Goal: Task Accomplishment & Management: Manage account settings

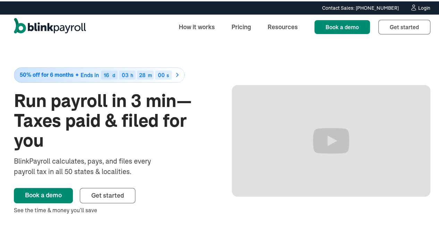
click at [418, 7] on div "Login" at bounding box center [424, 6] width 12 height 5
click at [418, 8] on div "Login" at bounding box center [424, 6] width 12 height 5
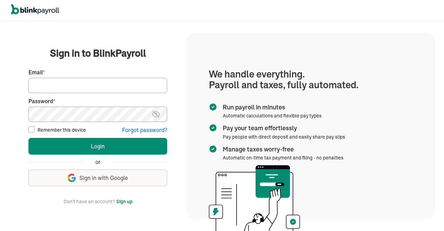
click at [94, 91] on input "Email *" at bounding box center [97, 85] width 139 height 15
click at [158, 115] on img at bounding box center [156, 114] width 9 height 8
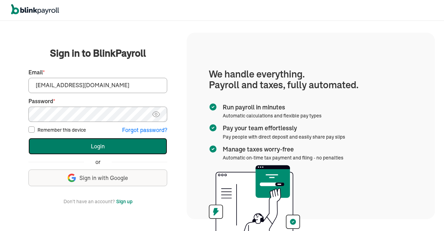
click at [84, 139] on button "Login" at bounding box center [97, 146] width 139 height 17
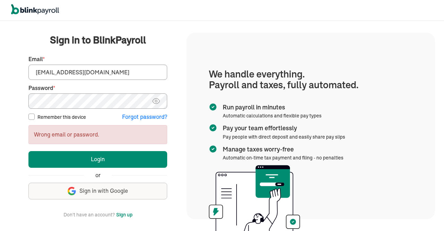
drag, startPoint x: 50, startPoint y: 71, endPoint x: 64, endPoint y: 70, distance: 14.3
click at [64, 70] on input "[EMAIL_ADDRESS][DOMAIN_NAME]" at bounding box center [97, 72] width 139 height 15
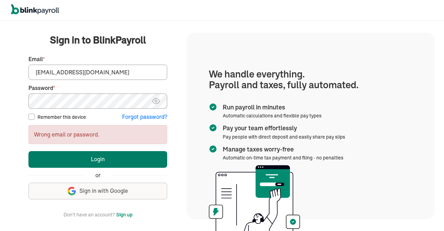
type input "[EMAIL_ADDRESS][DOMAIN_NAME]"
click at [104, 160] on button "Login" at bounding box center [97, 159] width 139 height 17
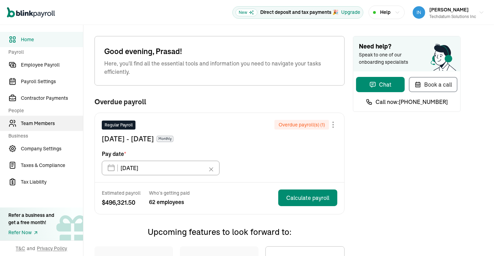
click at [41, 124] on span "Team Members" at bounding box center [52, 123] width 62 height 7
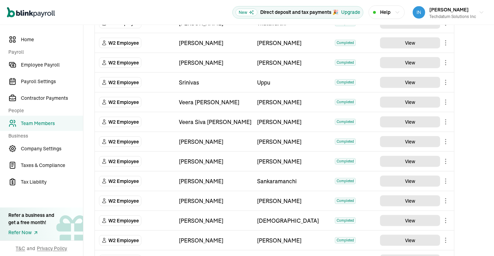
scroll to position [654, 0]
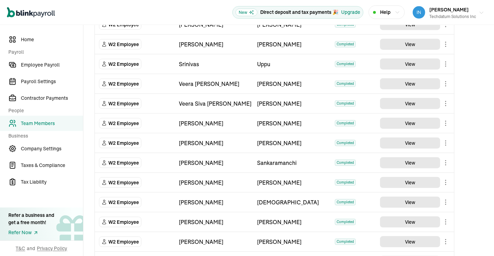
click at [478, 12] on icon "button" at bounding box center [481, 13] width 6 height 6
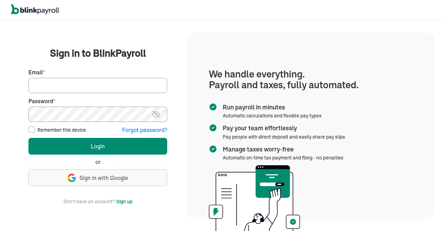
click at [126, 87] on input "Email *" at bounding box center [97, 85] width 139 height 15
type input "[PERSON_NAME][EMAIL_ADDRESS][DOMAIN_NAME]"
click at [154, 115] on img at bounding box center [156, 114] width 9 height 8
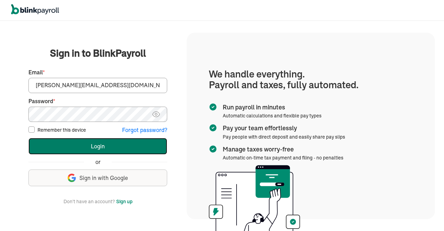
click at [86, 138] on button "Login" at bounding box center [97, 146] width 139 height 17
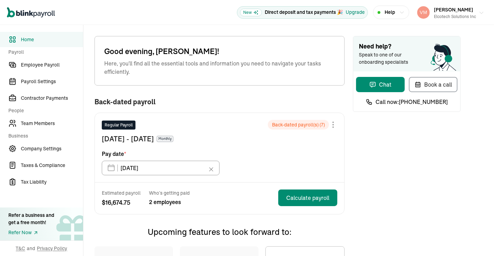
click at [472, 15] on button "[PERSON_NAME] Gorakati Elcotech Solutions Inc" at bounding box center [450, 12] width 73 height 17
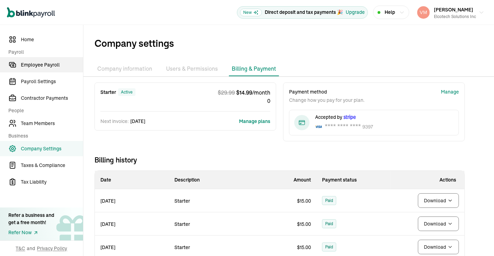
click at [49, 63] on span "Employee Payroll" at bounding box center [52, 64] width 62 height 7
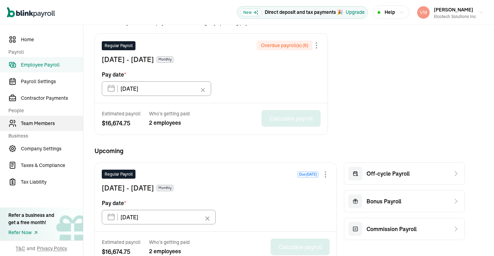
click at [45, 123] on span "Team Members" at bounding box center [52, 123] width 62 height 7
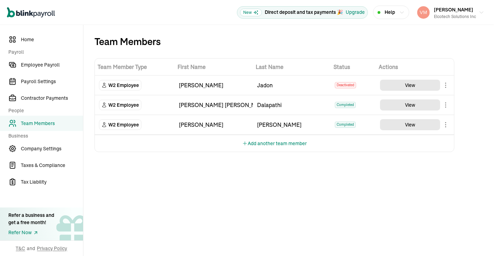
click at [284, 144] on button "Add another team member" at bounding box center [274, 143] width 65 height 17
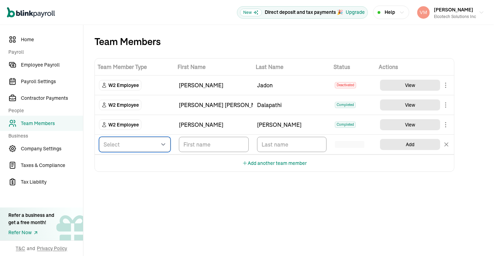
click at [159, 147] on select "Select W2 Employee Individual - 1099 Contractor Business - 1099 Contractor" at bounding box center [134, 144] width 71 height 15
select select "employee"
click at [99, 137] on select "Select W2 Employee Individual - 1099 Contractor Business - 1099 Contractor" at bounding box center [134, 144] width 71 height 15
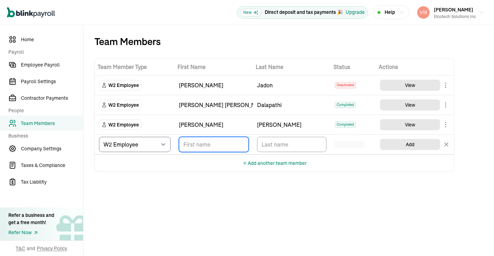
click at [219, 142] on input "TextInput" at bounding box center [214, 144] width 70 height 15
paste input "Sushma Muddeyappala"
click at [218, 143] on input "Sushma Muddeyappala" at bounding box center [214, 144] width 70 height 15
type input "Sushma"
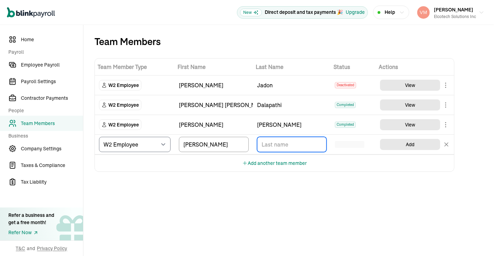
click at [290, 143] on input "TextInput" at bounding box center [292, 144] width 70 height 15
paste input "Muddeyappala"
type input "Muddeyappala"
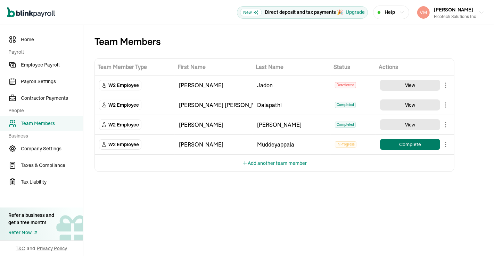
click at [410, 144] on button "Complete" at bounding box center [410, 144] width 60 height 11
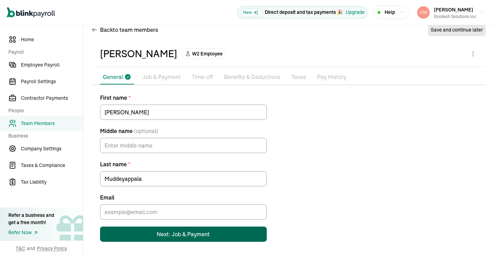
click at [176, 239] on button "Next: Job & Payment" at bounding box center [183, 234] width 167 height 15
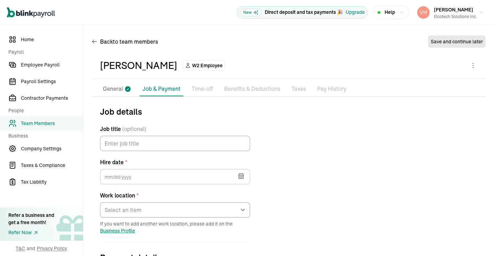
click at [244, 177] on icon "button" at bounding box center [240, 176] width 7 height 7
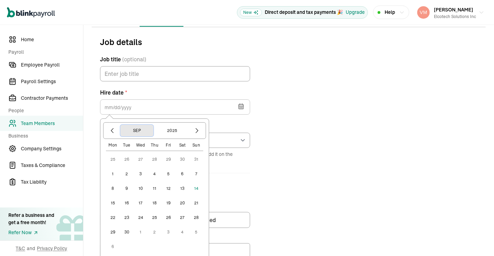
click at [137, 130] on button "Sep" at bounding box center [136, 131] width 33 height 12
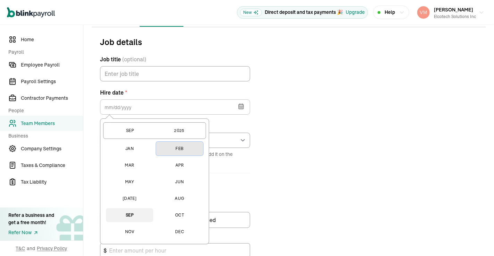
click at [173, 148] on button "Feb" at bounding box center [179, 149] width 47 height 14
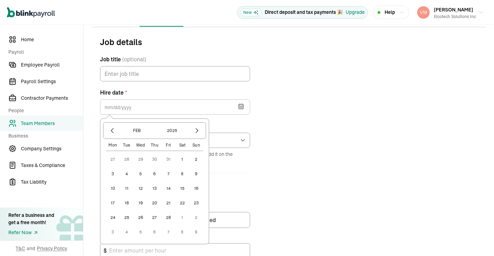
click at [113, 203] on button "17" at bounding box center [113, 203] width 14 height 14
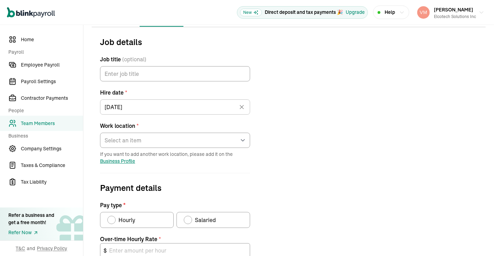
type input "02/17/2025"
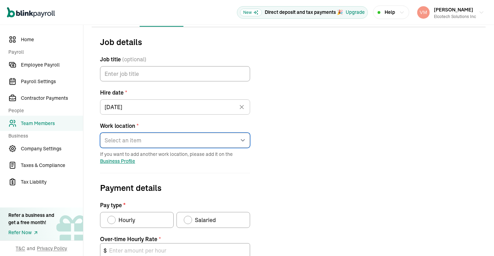
click at [244, 140] on select "Select an item 4001 McEwen Road Works from home" at bounding box center [175, 140] width 150 height 15
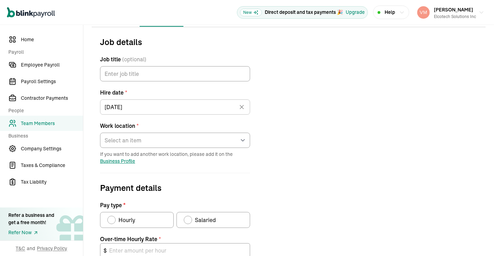
click at [288, 128] on div "Job details Job title (optional) Hire date * 02/17/2025 Feb 2025 Mon Tue Wed Th…" at bounding box center [289, 212] width 394 height 353
click at [129, 161] on span "Business Profile" at bounding box center [117, 161] width 35 height 6
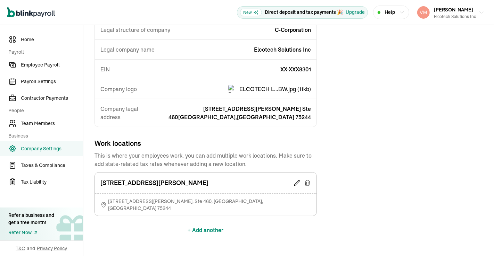
click at [234, 90] on img at bounding box center [232, 89] width 8 height 8
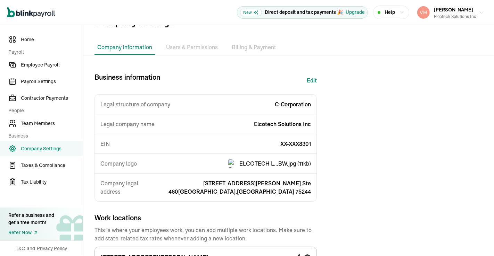
click at [311, 80] on button "Edit" at bounding box center [311, 80] width 10 height 17
select select "C-Corporation"
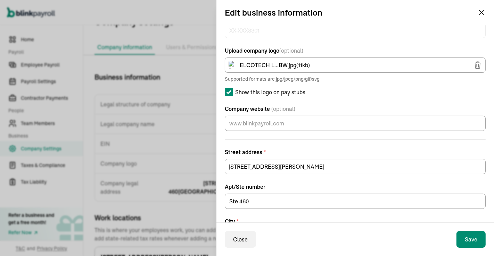
click at [474, 62] on icon "button" at bounding box center [477, 65] width 6 height 7
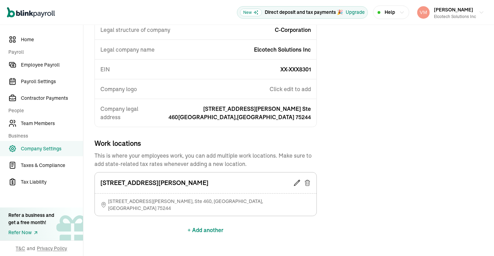
click at [202, 222] on button "+ Add another" at bounding box center [206, 230] width 36 height 17
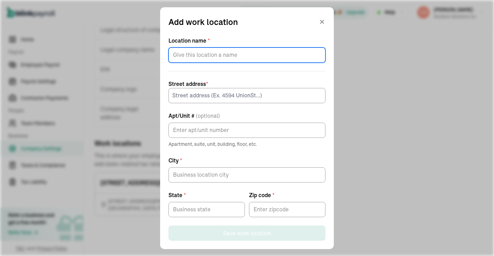
click at [211, 55] on input "Location name *" at bounding box center [246, 55] width 157 height 15
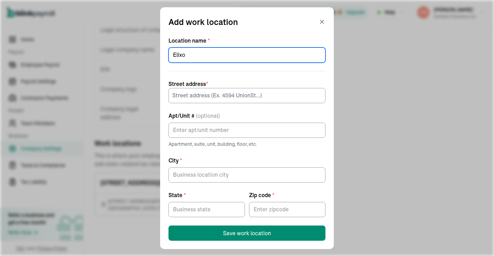
type input "Elixo"
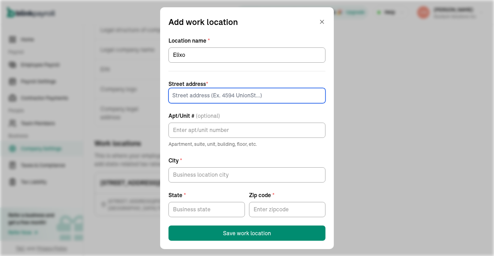
click at [201, 98] on input at bounding box center [246, 95] width 157 height 15
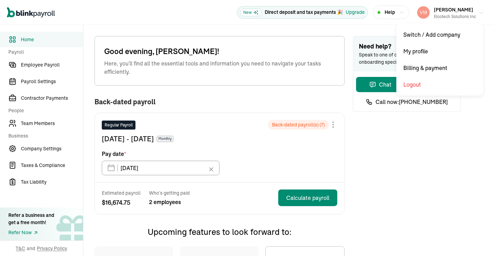
click at [472, 15] on button "[PERSON_NAME] Gorakati Elcotech Solutions Inc" at bounding box center [450, 12] width 73 height 17
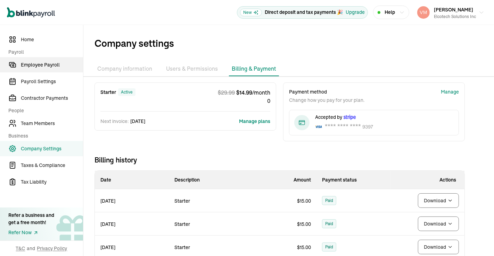
click at [49, 63] on span "Employee Payroll" at bounding box center [52, 64] width 62 height 7
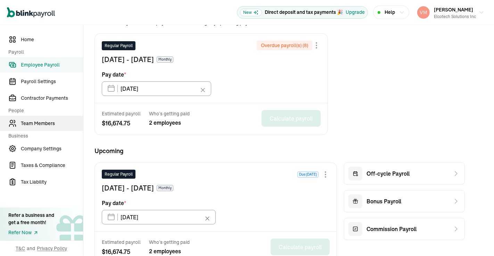
click at [45, 123] on span "Team Members" at bounding box center [52, 123] width 62 height 7
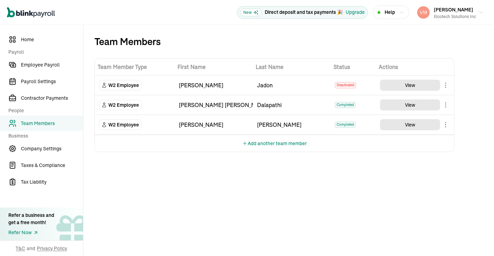
click at [284, 144] on button "Add another team member" at bounding box center [274, 143] width 65 height 17
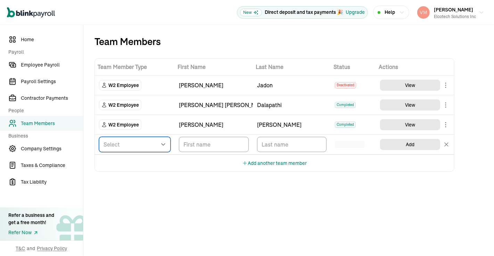
click at [159, 147] on select "Select W2 Employee Individual - 1099 [DEMOGRAPHIC_DATA] Business - 1099 Contrac…" at bounding box center [134, 144] width 71 height 15
select select "employee"
click at [99, 137] on select "Select W2 Employee Individual - 1099 [DEMOGRAPHIC_DATA] Business - 1099 Contrac…" at bounding box center [134, 144] width 71 height 15
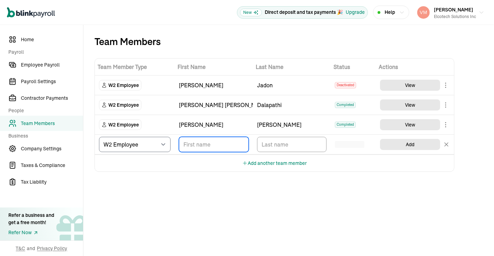
click at [219, 142] on input "TextInput" at bounding box center [214, 144] width 70 height 15
paste input "[PERSON_NAME]"
click at [218, 143] on input "[PERSON_NAME]" at bounding box center [214, 144] width 70 height 15
type input "[PERSON_NAME]"
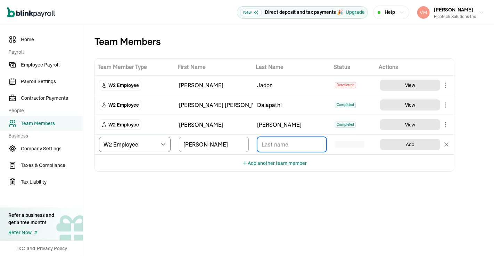
click at [290, 143] on input "TextInput" at bounding box center [292, 144] width 70 height 15
paste input "Muddeyappala"
type input "Muddeyappala"
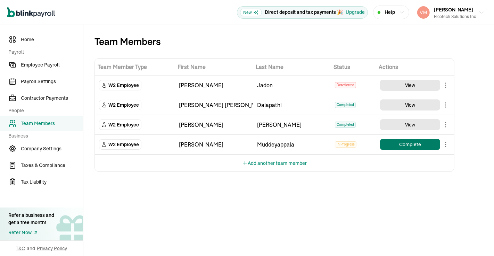
click at [410, 144] on button "Complete" at bounding box center [410, 144] width 60 height 11
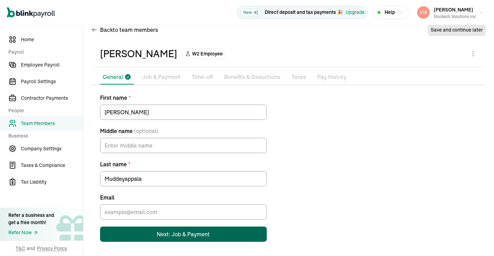
click at [176, 239] on button "Next: Job & Payment" at bounding box center [183, 234] width 167 height 15
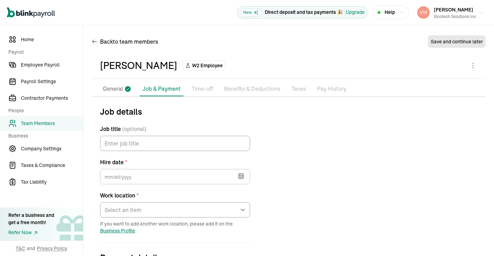
click at [244, 177] on icon "button" at bounding box center [240, 176] width 7 height 7
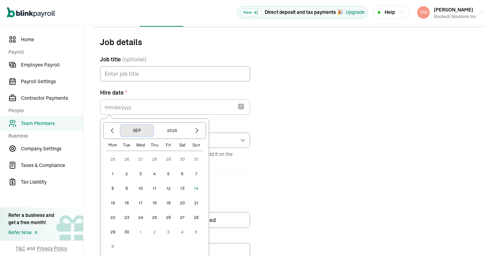
click at [137, 130] on button "Sep" at bounding box center [136, 131] width 33 height 12
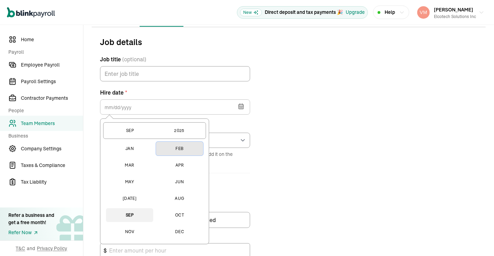
click at [173, 148] on button "Feb" at bounding box center [179, 149] width 47 height 14
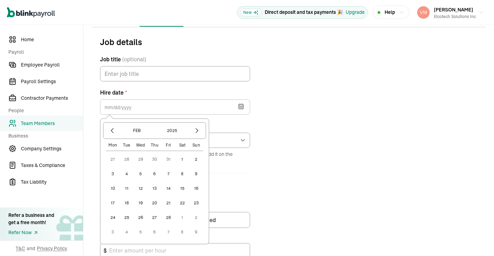
click at [113, 203] on button "17" at bounding box center [113, 203] width 14 height 14
type input "[DATE]"
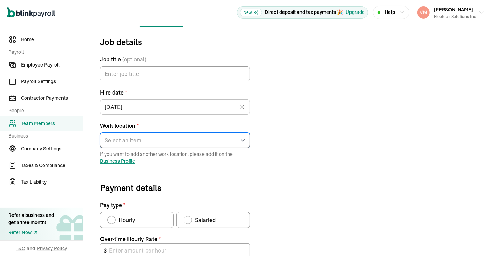
click at [244, 140] on select "Select an item [STREET_ADDRESS][GEOGRAPHIC_DATA][PERSON_NAME] from home" at bounding box center [175, 140] width 150 height 15
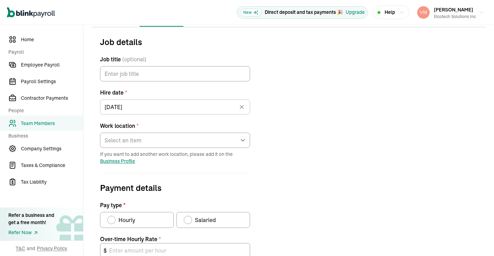
click at [288, 128] on div "Job details Job title (optional) Hire date * [DATE] [DATE] Mon Tue Wed Thu Fri …" at bounding box center [289, 212] width 394 height 353
click at [129, 161] on span "Business Profile" at bounding box center [117, 161] width 35 height 6
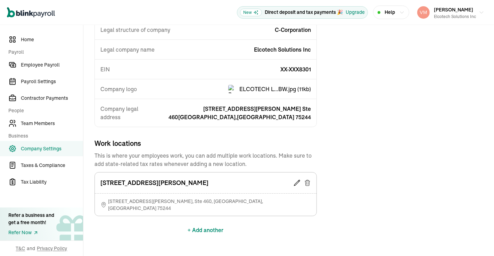
click at [234, 90] on img at bounding box center [232, 89] width 8 height 8
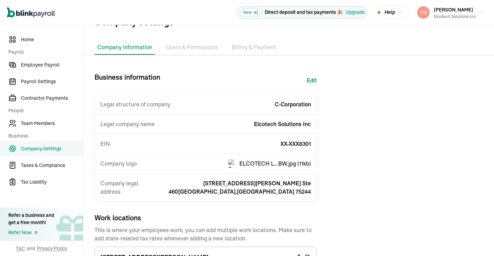
click at [311, 80] on button "Edit" at bounding box center [311, 80] width 10 height 17
select select "C-Corporation"
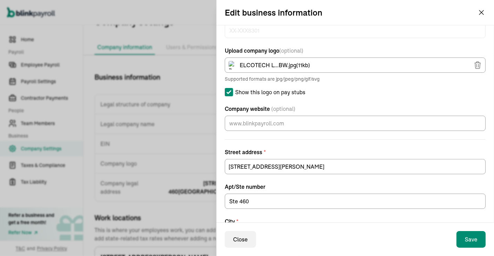
click at [474, 62] on icon "button" at bounding box center [477, 65] width 6 height 7
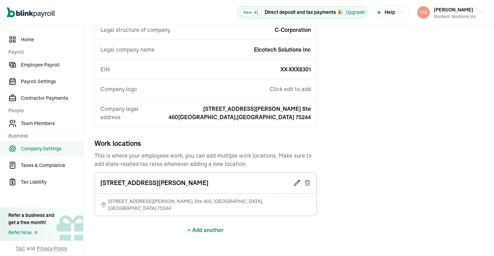
click at [202, 222] on button "+ Add another" at bounding box center [206, 230] width 36 height 17
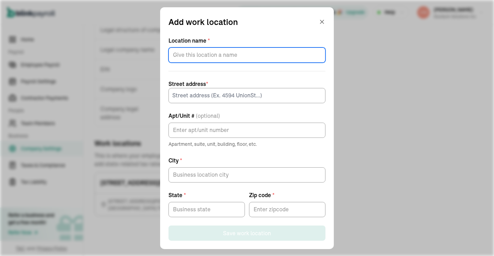
click at [211, 55] on input "Location name *" at bounding box center [246, 55] width 157 height 15
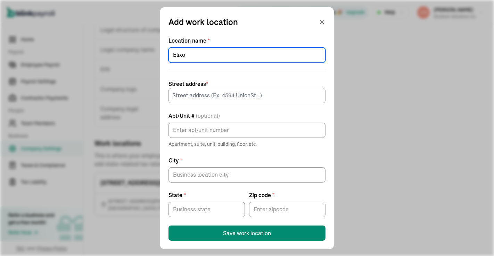
type input "Elixo"
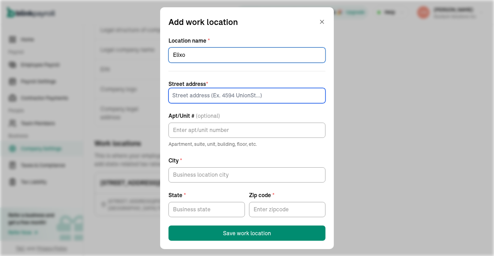
click at [201, 98] on input at bounding box center [246, 95] width 157 height 15
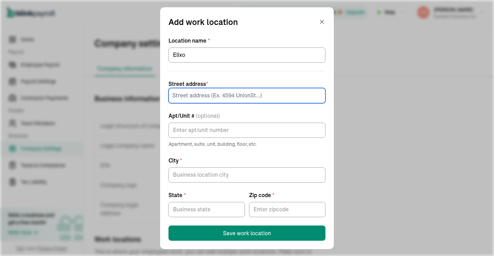
scroll to position [96, 0]
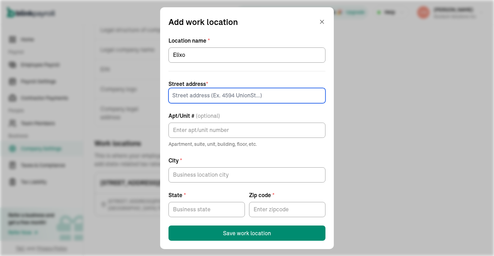
paste input "10935 Estate Ln"
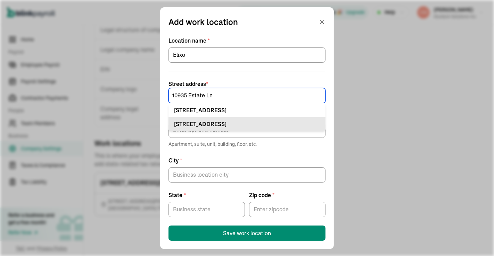
type input "10935 Estate Ln"
click at [226, 122] on div "10935 Estate Ln Ste Dallas, TX 75238" at bounding box center [247, 124] width 146 height 8
type input "Ste"
type input "[GEOGRAPHIC_DATA]"
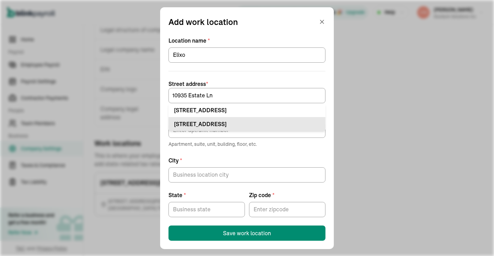
type input "75238"
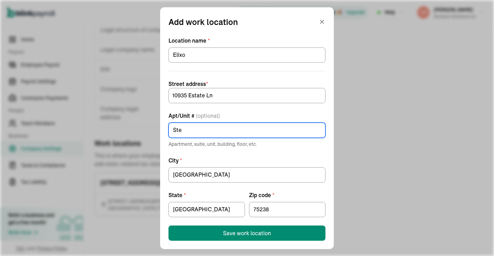
click at [220, 130] on input "Ste" at bounding box center [246, 130] width 157 height 15
type input "Ste S364"
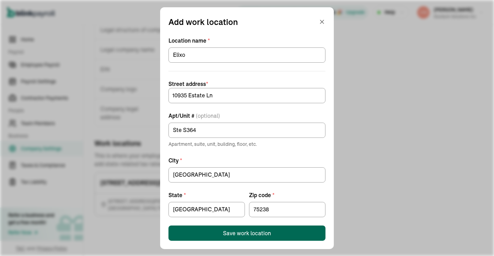
click at [245, 230] on div "Save work location" at bounding box center [247, 233] width 48 height 8
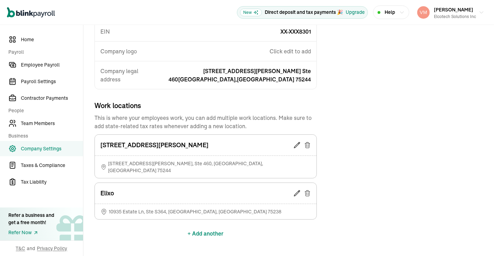
scroll to position [137, 0]
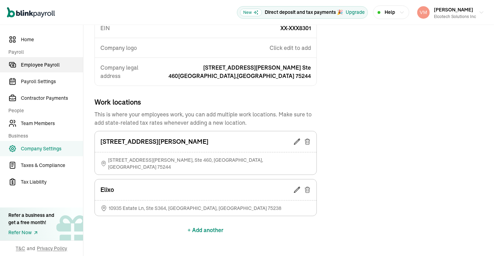
click at [32, 65] on span "Employee Payroll" at bounding box center [52, 64] width 62 height 7
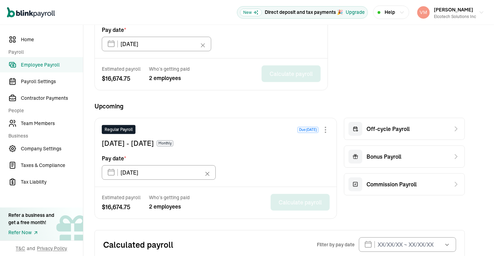
scroll to position [241, 0]
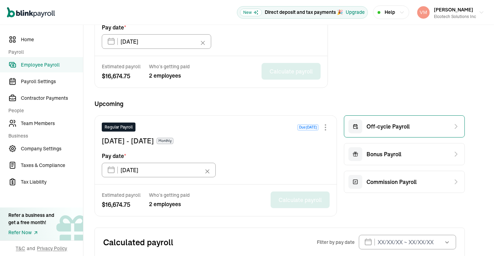
click at [390, 123] on span "Off-cycle Payroll" at bounding box center [387, 127] width 43 height 8
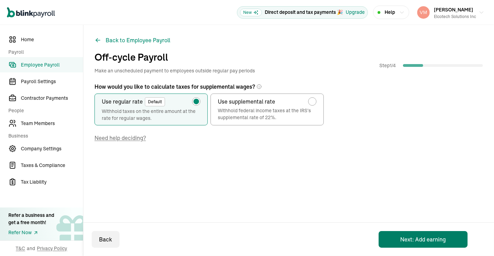
click at [420, 241] on button "Next: Add earning" at bounding box center [422, 239] width 89 height 17
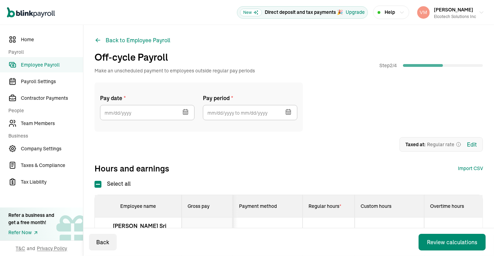
click at [185, 113] on icon "button" at bounding box center [185, 113] width 0 height 1
click at [181, 77] on div "Back to Employee Payroll Off-cycle Payroll Make an unscheduled payment to emplo…" at bounding box center [288, 195] width 410 height 340
click at [132, 39] on button "Back to Employee Payroll" at bounding box center [132, 40] width 76 height 8
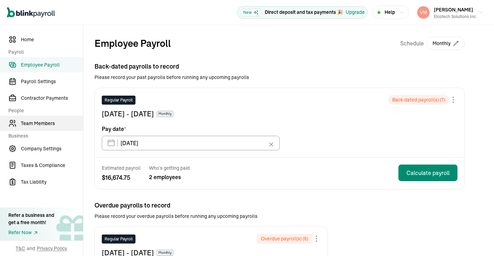
click at [47, 125] on span "Team Members" at bounding box center [52, 123] width 62 height 7
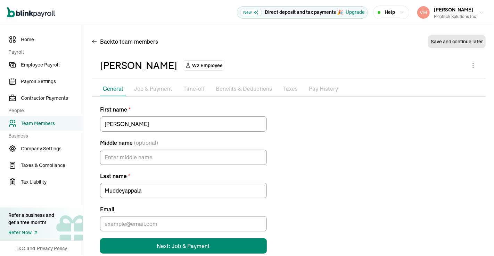
scroll to position [12, 0]
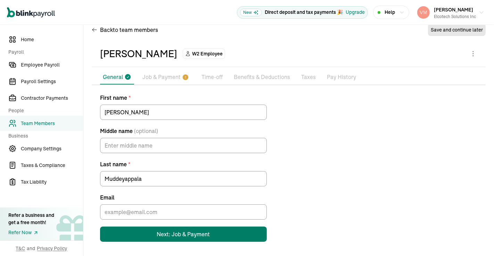
click at [177, 234] on div "Next: Job & Payment" at bounding box center [183, 234] width 53 height 8
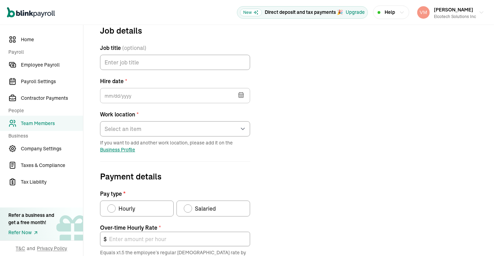
scroll to position [82, 0]
click at [238, 93] on icon "button" at bounding box center [240, 95] width 5 height 5
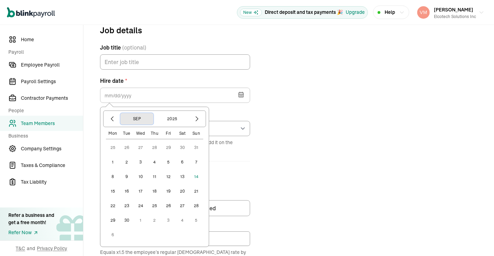
click at [136, 118] on button "Sep" at bounding box center [136, 119] width 33 height 12
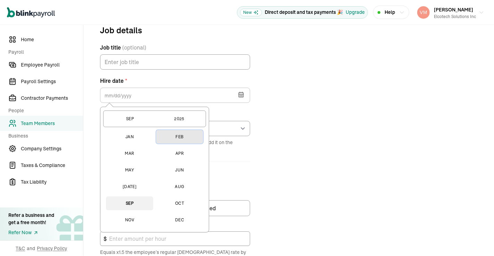
click at [182, 139] on button "Feb" at bounding box center [179, 137] width 47 height 14
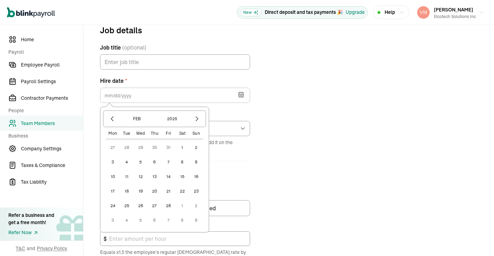
click at [114, 192] on button "17" at bounding box center [113, 192] width 14 height 14
type input "[DATE]"
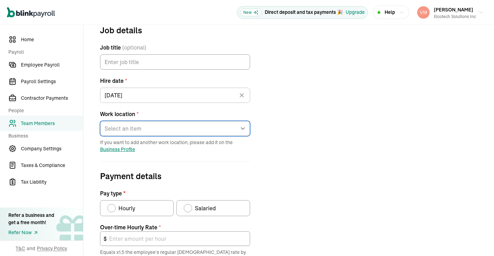
click at [238, 124] on select "Select an item 4001 McEwen Road Elixo Works from home" at bounding box center [175, 128] width 150 height 15
select select "10935 Estate Ln"
click at [100, 121] on select "Select an item 4001 McEwen Road Elixo Works from home" at bounding box center [175, 128] width 150 height 15
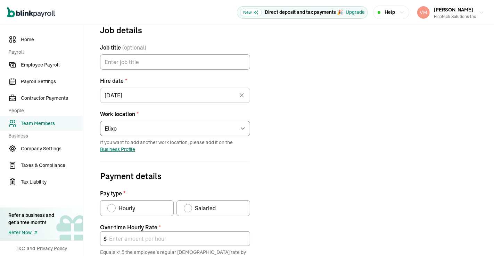
click at [187, 207] on div "Pay type" at bounding box center [188, 209] width 6 height 6
click at [187, 207] on input "Salaried" at bounding box center [186, 207] width 6 height 6
radio input "true"
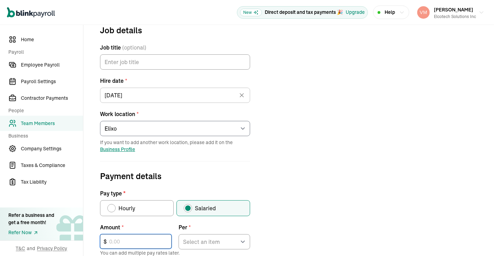
click at [146, 241] on input "text" at bounding box center [135, 242] width 71 height 15
type input "101,192"
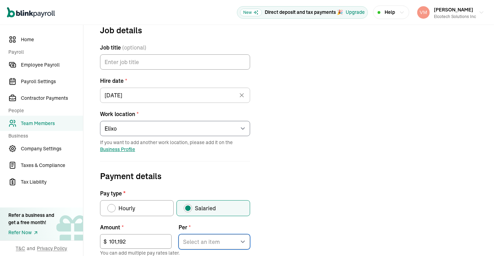
click at [242, 242] on select "Select an item Hour Week Month Year" at bounding box center [213, 242] width 71 height 15
select select "4"
click at [178, 235] on select "Select an item Hour Week Month Year" at bounding box center [213, 242] width 71 height 15
type input "72.97"
click at [324, 216] on div "Job details Job title (optional) Hire date * 02/17/2025 Feb 2025 Mon Tue Wed Th…" at bounding box center [289, 221] width 394 height 394
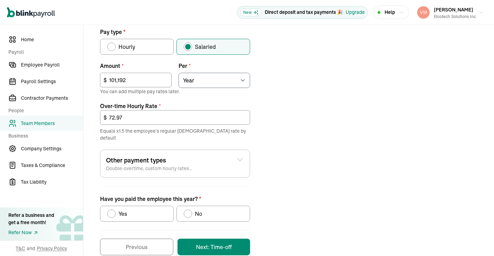
scroll to position [245, 0]
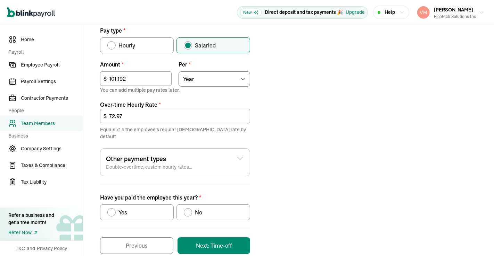
click at [188, 210] on div "Have you paid the employee this year?" at bounding box center [188, 213] width 6 height 6
click at [188, 208] on input "No" at bounding box center [186, 211] width 6 height 6
radio input "true"
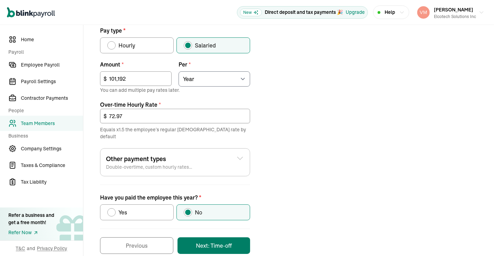
click at [205, 238] on button "Next: Time-off" at bounding box center [213, 246] width 73 height 17
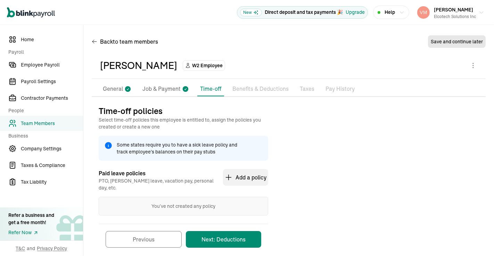
scroll to position [7, 0]
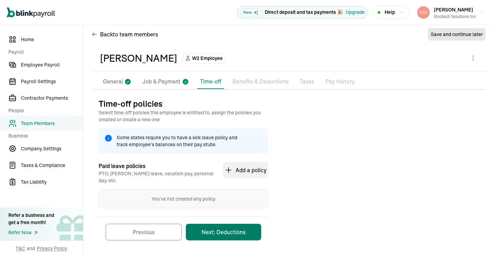
click at [211, 224] on button "Next: Deductions" at bounding box center [223, 232] width 75 height 17
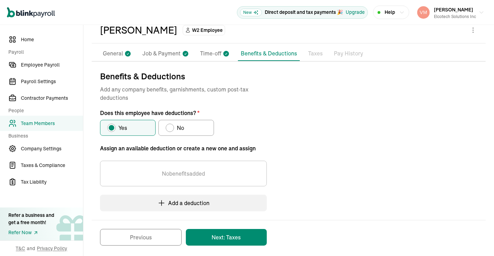
scroll to position [39, 0]
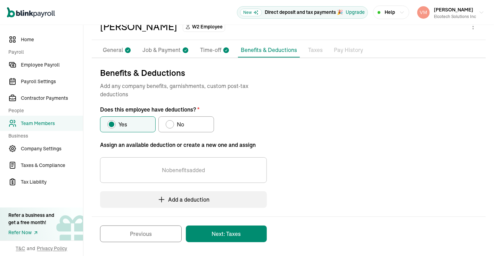
click at [173, 125] on div "Does this employee have deductions?" at bounding box center [170, 124] width 8 height 8
click at [171, 125] on input "No" at bounding box center [168, 123] width 6 height 6
radio input "true"
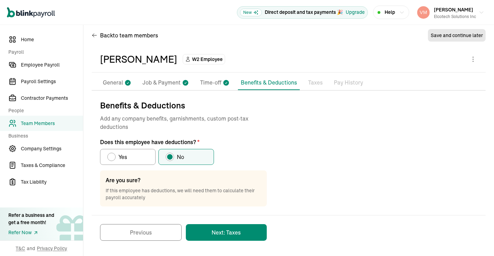
scroll to position [5, 0]
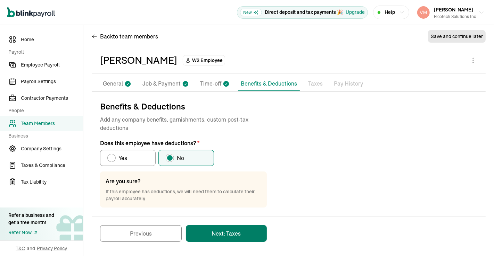
click at [220, 234] on button "Next: Taxes" at bounding box center [226, 234] width 81 height 17
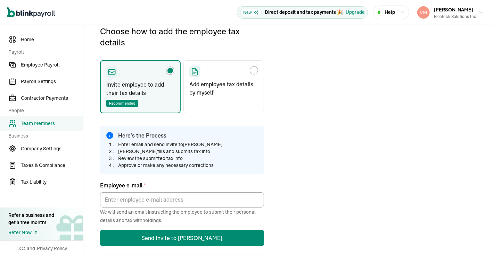
scroll to position [82, 0]
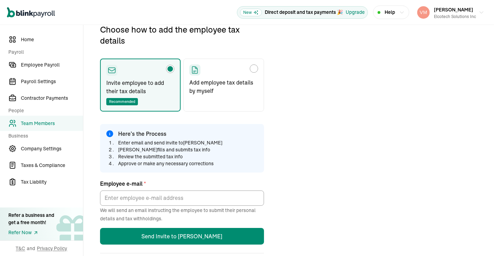
click at [203, 94] on label "Add employee tax details by myself" at bounding box center [223, 85] width 81 height 53
click at [194, 70] on input "Add employee tax details by myself" at bounding box center [192, 67] width 6 height 6
radio input "true"
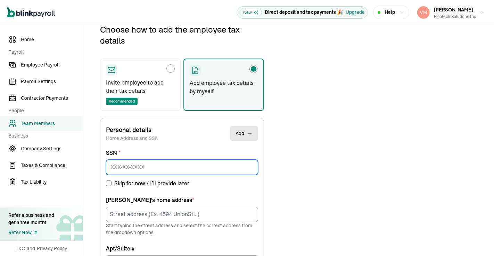
click at [185, 167] on input at bounding box center [182, 167] width 152 height 15
paste input "769-43-7474"
type input "769-43-7474"
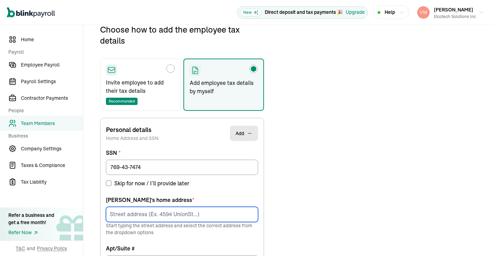
click at [153, 209] on input at bounding box center [182, 214] width 152 height 15
paste input "1020 Brand Ln"
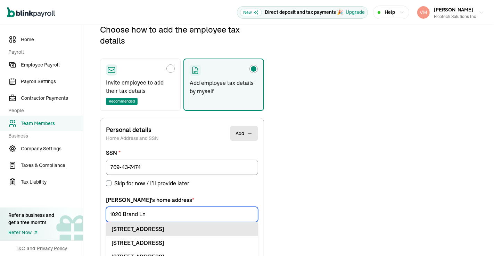
type input "1020 Brand Ln"
click at [159, 229] on div "1020 Brand Ln Apt Stafford, TX 77477" at bounding box center [181, 229] width 141 height 8
type input "Apt"
type input "Stafford"
type input "[GEOGRAPHIC_DATA]"
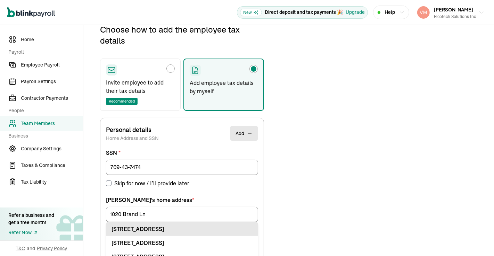
type input "77477"
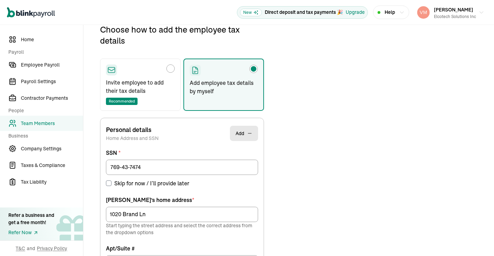
click at [159, 229] on p "Start typing the street address and select the correct address from the dropdow…" at bounding box center [182, 229] width 152 height 14
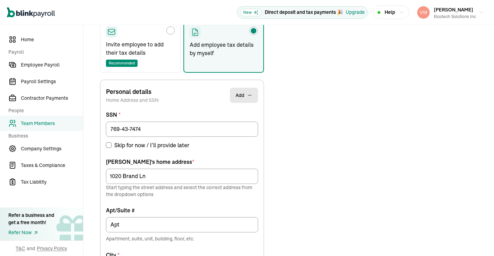
scroll to position [133, 0]
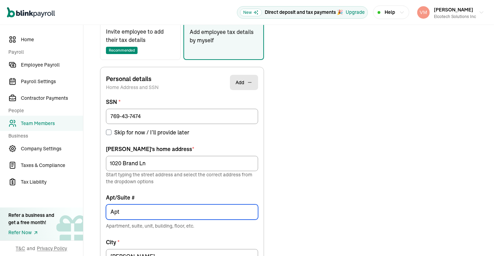
click at [204, 211] on input "Apt" at bounding box center [182, 212] width 152 height 15
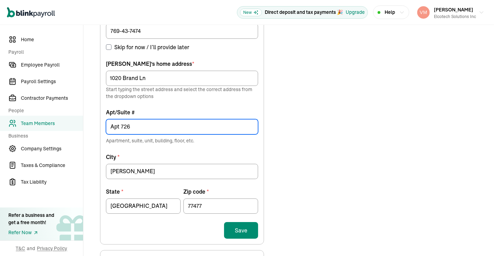
scroll to position [217, 0]
type input "Apt 726"
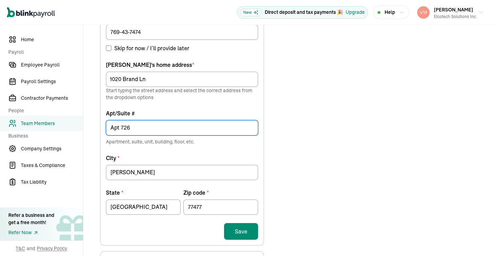
click at [242, 230] on button "Save" at bounding box center [241, 231] width 34 height 17
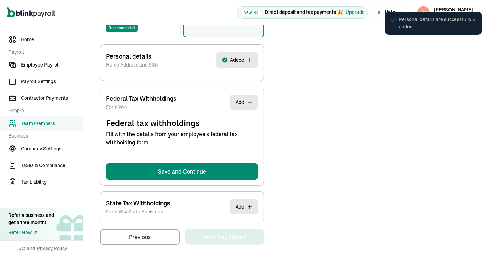
scroll to position [157, 0]
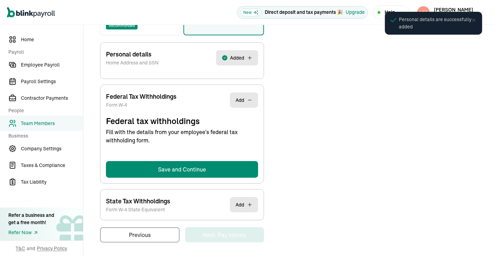
select select "S"
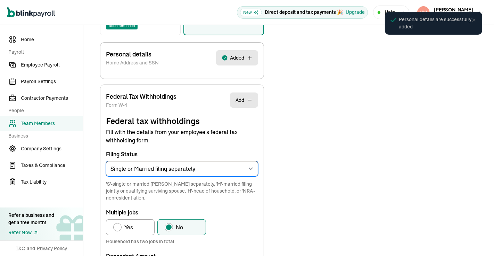
click at [221, 161] on select "Select an item Single or Married filing separately Married filing jointly or Qu…" at bounding box center [182, 168] width 152 height 15
click at [295, 142] on div "Choose how to add the employee tax details Invite employee to add their tax det…" at bounding box center [289, 228] width 394 height 560
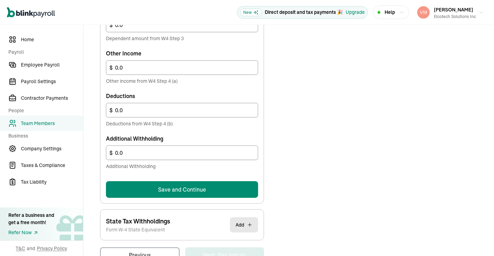
scroll to position [422, 0]
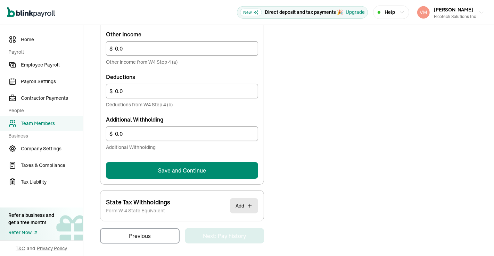
click at [222, 167] on button "Save and Continue" at bounding box center [182, 170] width 152 height 17
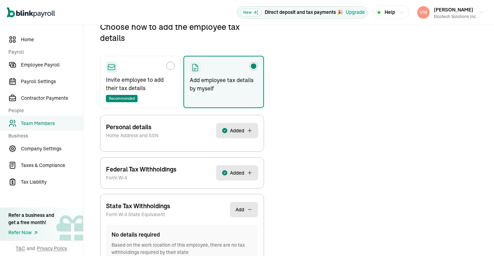
scroll to position [132, 0]
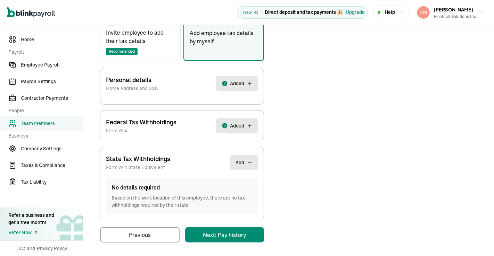
click at [239, 228] on main "Back to team members Sushma Muddeyappala W2 Employee Active Pay Stubs General J…" at bounding box center [288, 75] width 410 height 365
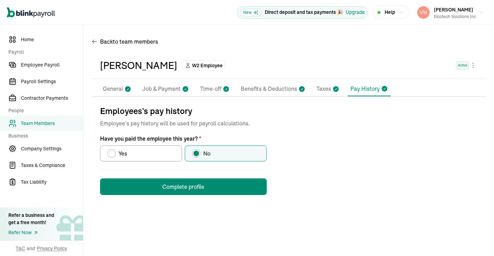
scroll to position [0, 0]
click at [225, 182] on button "Complete profile" at bounding box center [183, 187] width 167 height 17
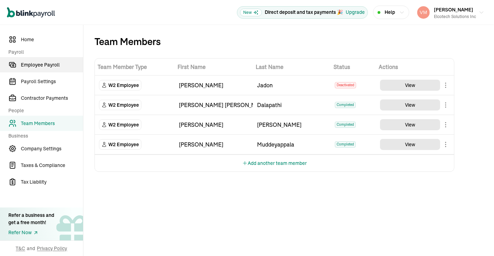
click at [52, 65] on span "Employee Payroll" at bounding box center [52, 64] width 62 height 7
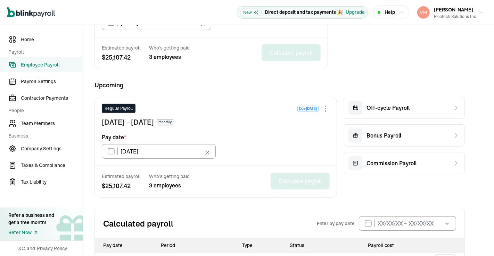
scroll to position [260, 0]
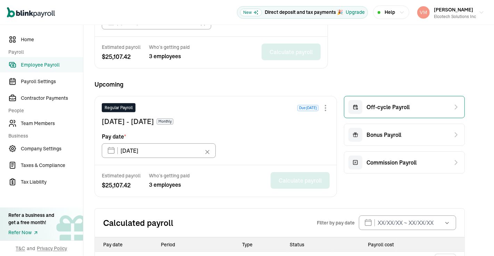
click at [389, 110] on div "Off-cycle Payroll" at bounding box center [378, 107] width 61 height 14
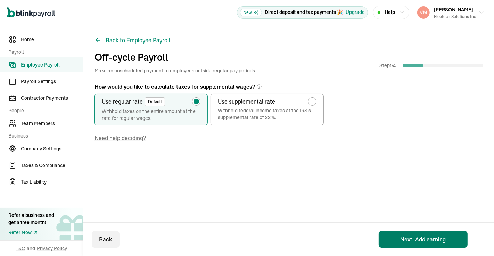
click at [420, 243] on button "Next: Add earning" at bounding box center [422, 239] width 89 height 17
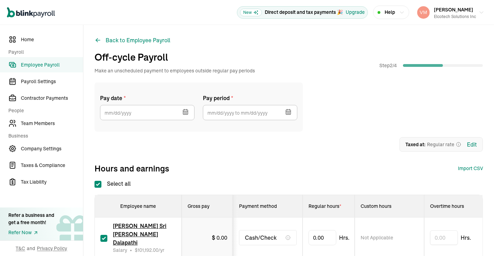
checkbox input "true"
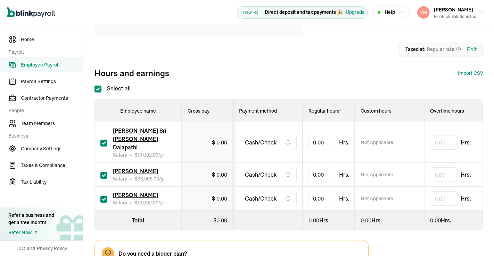
scroll to position [98, 0]
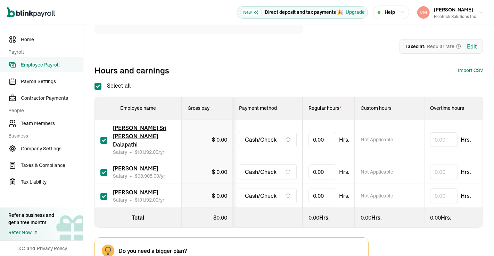
click at [103, 137] on input "checkbox" at bounding box center [103, 140] width 7 height 7
checkbox input "false"
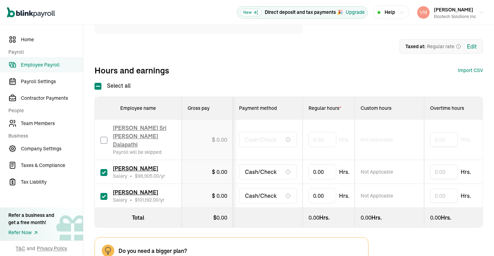
click at [103, 169] on input "checkbox" at bounding box center [103, 172] width 7 height 7
checkbox input "false"
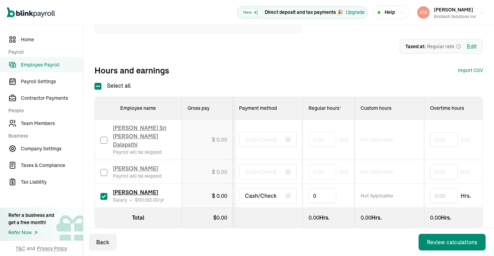
click at [321, 189] on input "0" at bounding box center [322, 196] width 28 height 15
drag, startPoint x: 321, startPoint y: 186, endPoint x: 280, endPoint y: 190, distance: 41.2
click at [280, 190] on tr "Sushma Muddeyappala Salary • $ 101,192.00 /yr $ 0.00 Cash/Check 0 Not Applicabl…" at bounding box center [485, 196] width 780 height 24
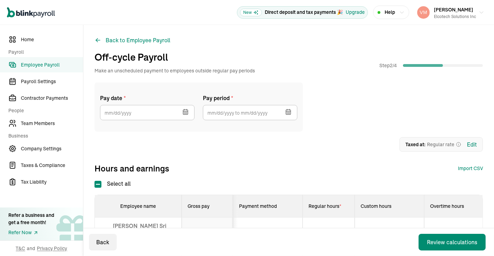
click at [183, 109] on icon "button" at bounding box center [185, 112] width 7 height 7
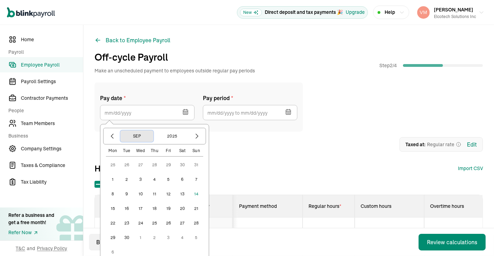
click at [141, 134] on button "Sep" at bounding box center [136, 136] width 33 height 12
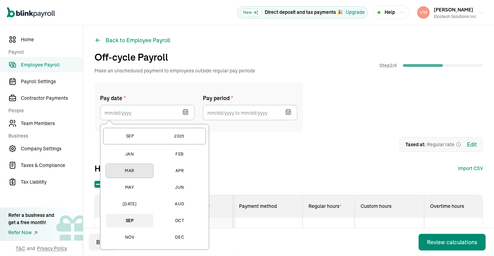
click at [131, 169] on button "Mar" at bounding box center [129, 171] width 47 height 14
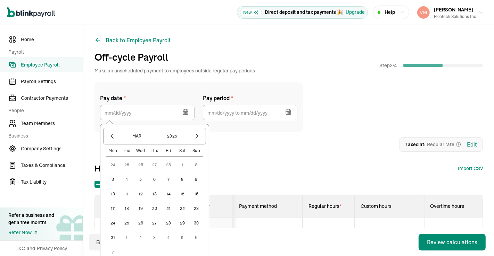
click at [181, 194] on button "15" at bounding box center [182, 194] width 14 height 14
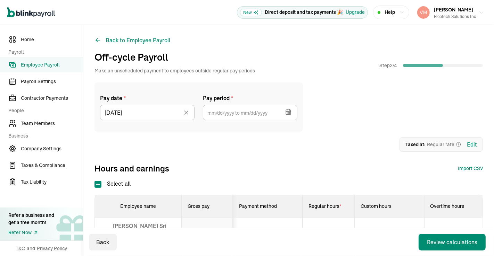
click at [291, 111] on icon "button" at bounding box center [288, 112] width 7 height 7
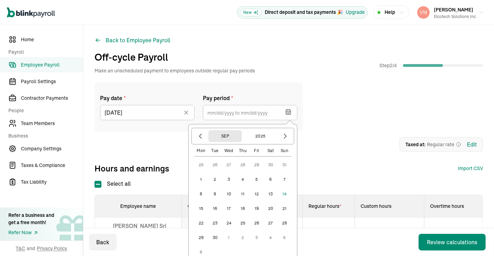
click at [227, 135] on button "Sep" at bounding box center [224, 136] width 33 height 12
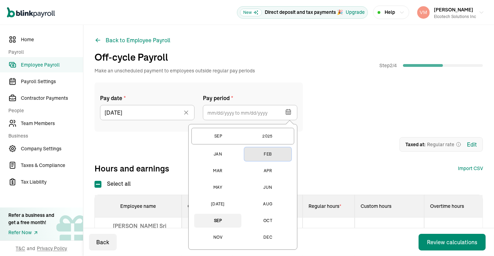
click at [268, 153] on button "Feb" at bounding box center [267, 154] width 47 height 14
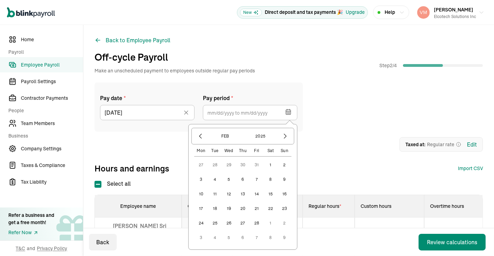
click at [270, 165] on button "1" at bounding box center [270, 165] width 14 height 14
click at [258, 221] on button "28" at bounding box center [257, 224] width 14 height 14
type input "02/01/2025 ~ 02/28/2025"
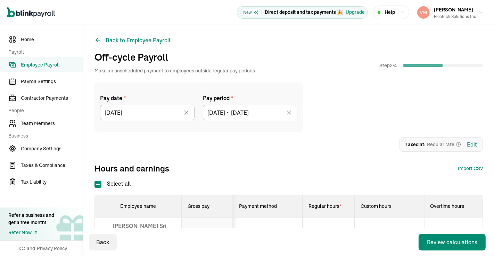
click at [352, 117] on div "Pay date * 03/15/2025 Mar 2025 Mon Tue Wed Thu Fri Sat Sun 24 25 26 27 28 1 2 3…" at bounding box center [288, 107] width 388 height 49
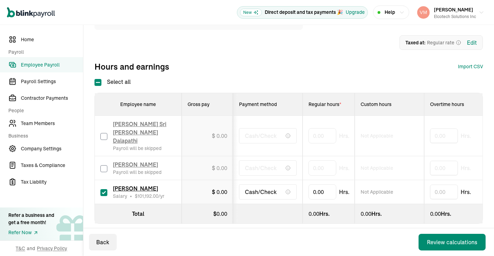
scroll to position [105, 0]
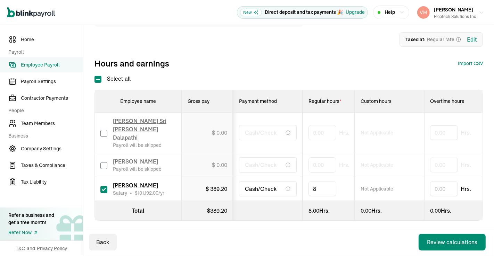
type input "80"
click at [324, 227] on div "Pay date * 03/15/2025 Mar 2025 Mon Tue Wed Thu Fri Sat Sun 24 25 26 27 28 1 2 3…" at bounding box center [288, 112] width 388 height 271
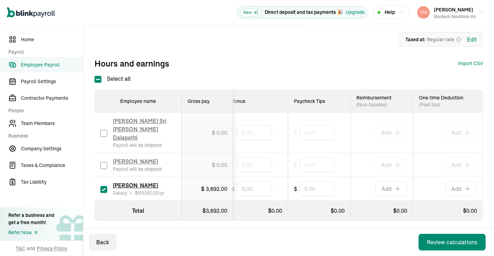
scroll to position [0, 0]
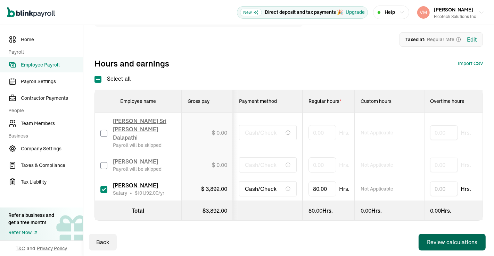
click at [447, 241] on div "Review calculations" at bounding box center [452, 242] width 50 height 8
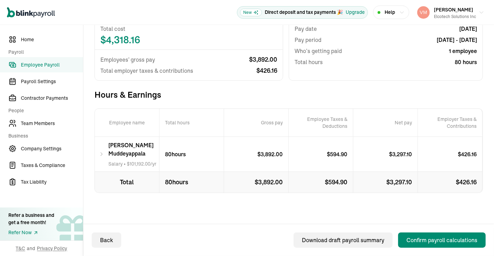
scroll to position [86, 0]
click at [97, 151] on div "Sushma Muddeyappala Salary • $ 101,192.00 /yr" at bounding box center [127, 154] width 65 height 35
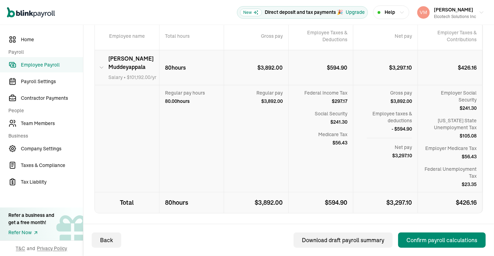
scroll to position [168, 0]
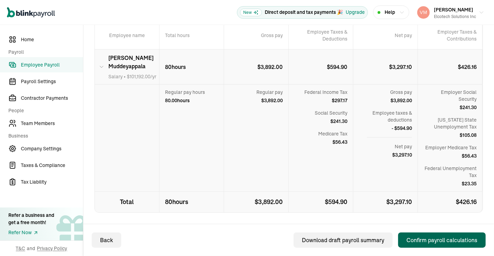
click at [447, 238] on div "Confirm payroll calculations" at bounding box center [441, 240] width 71 height 8
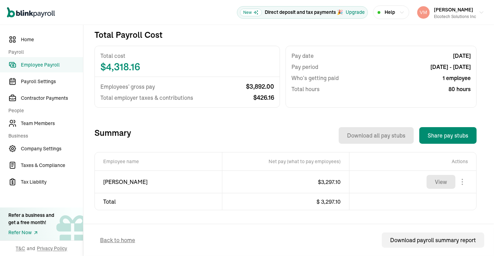
scroll to position [122, 0]
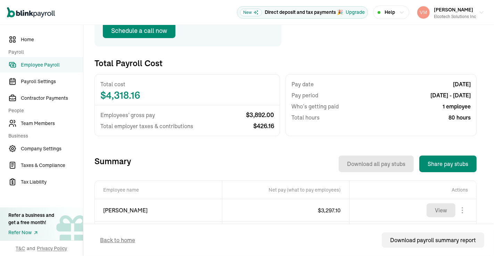
click at [47, 62] on span "Employee Payroll" at bounding box center [52, 64] width 62 height 7
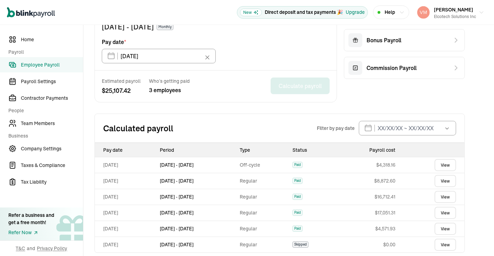
scroll to position [359, 0]
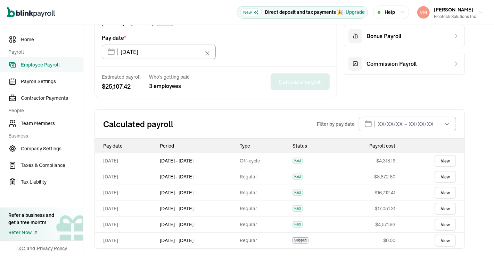
click at [447, 160] on link "View" at bounding box center [445, 161] width 22 height 12
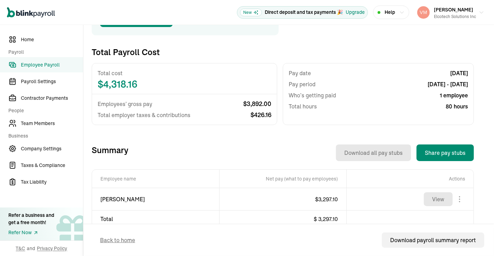
scroll to position [135, 0]
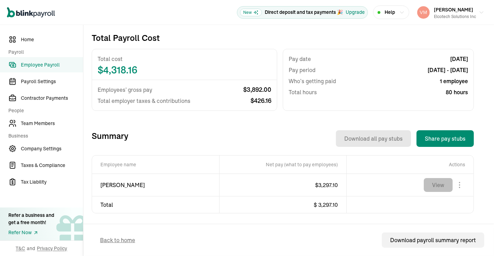
click at [436, 183] on button "View" at bounding box center [437, 185] width 29 height 14
click at [42, 63] on span "Employee Payroll" at bounding box center [52, 64] width 62 height 7
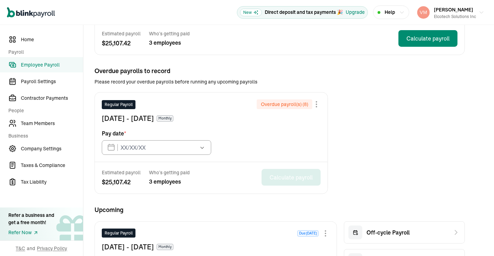
type input "[DATE]"
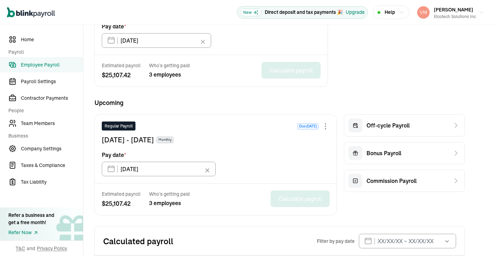
scroll to position [280, 0]
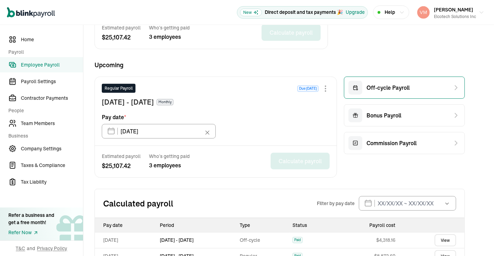
click at [383, 86] on span "Off-cycle Payroll" at bounding box center [387, 88] width 43 height 8
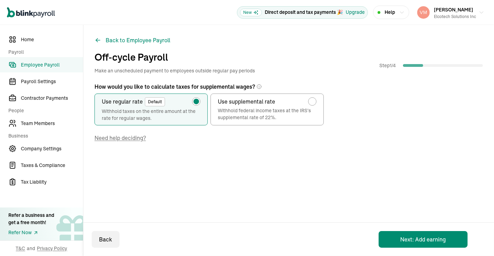
click at [493, 59] on div "Back to Employee Payroll Off-cycle Payroll Make an unscheduled payment to emplo…" at bounding box center [288, 108] width 410 height 167
click at [408, 241] on button "Next: Add earning" at bounding box center [422, 239] width 89 height 17
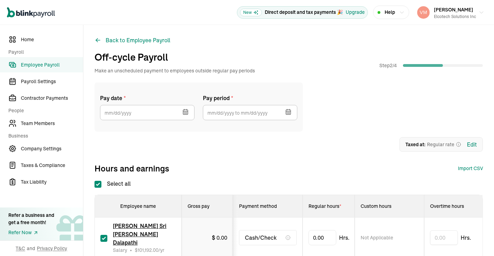
checkbox input "true"
click at [184, 114] on icon "button" at bounding box center [184, 113] width 0 height 1
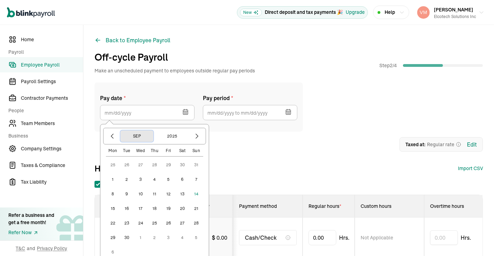
click at [137, 137] on button "Sep" at bounding box center [136, 136] width 33 height 12
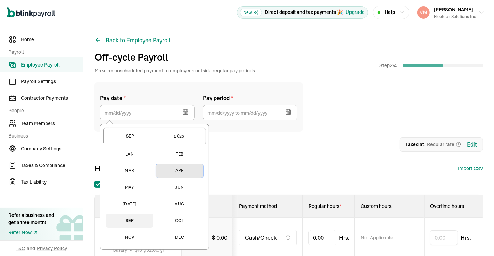
click at [179, 170] on button "Apr" at bounding box center [179, 171] width 47 height 14
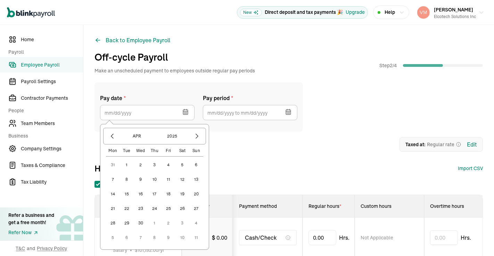
click at [127, 192] on button "15" at bounding box center [127, 194] width 14 height 14
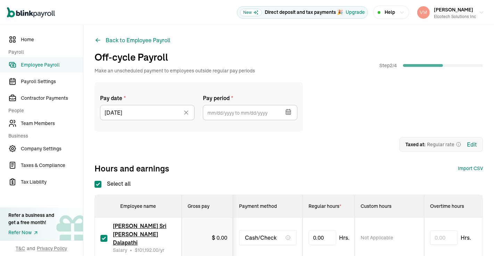
click at [287, 110] on icon "button" at bounding box center [287, 110] width 0 height 1
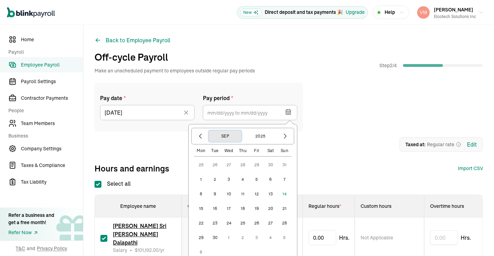
click at [225, 137] on button "Sep" at bounding box center [224, 136] width 33 height 12
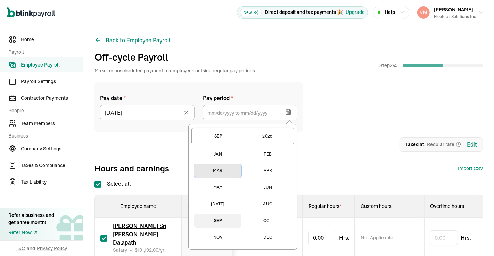
click at [217, 172] on button "Mar" at bounding box center [217, 171] width 47 height 14
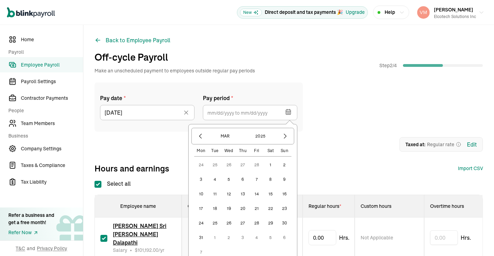
click at [271, 165] on button "1" at bounding box center [270, 165] width 14 height 14
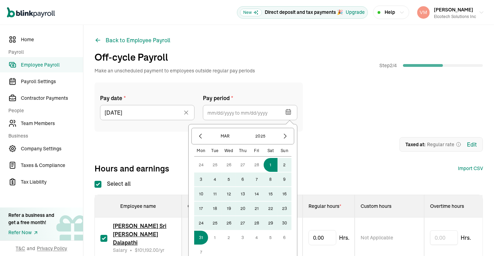
click at [205, 235] on button "31" at bounding box center [201, 238] width 14 height 14
type input "03/01/2025 ~ 03/31/2025"
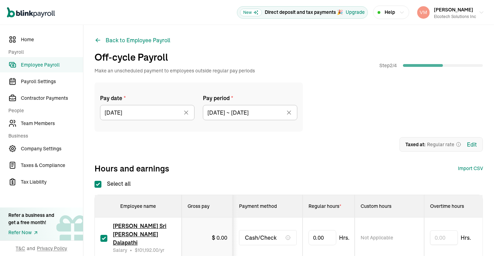
click at [396, 121] on div "Pay date * 04/15/2025 Apr 2025 Mon Tue Wed Thu Fri Sat Sun 31 1 2 3 4 5 6 7 8 9…" at bounding box center [288, 107] width 388 height 49
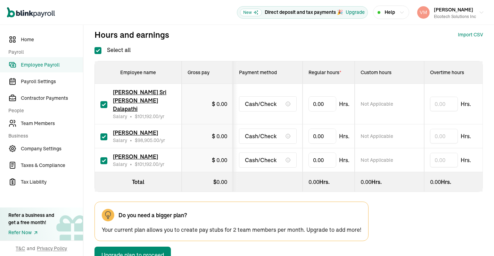
scroll to position [135, 0]
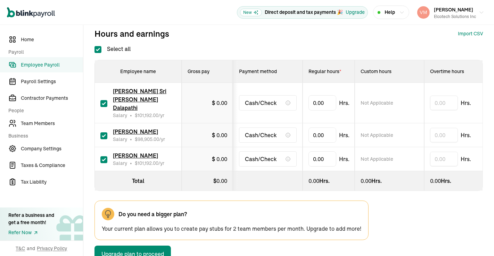
click at [102, 101] on input "checkbox" at bounding box center [103, 103] width 7 height 7
checkbox input "false"
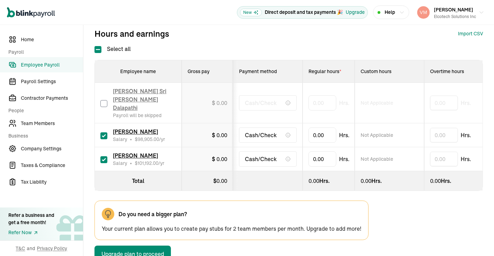
click at [102, 133] on input "checkbox" at bounding box center [103, 136] width 7 height 7
checkbox input "false"
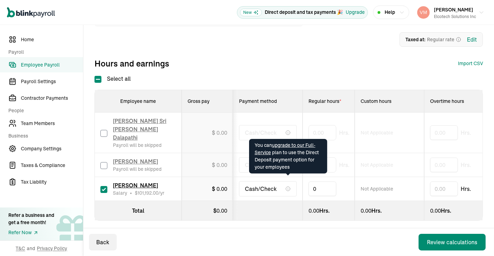
drag, startPoint x: 316, startPoint y: 180, endPoint x: 284, endPoint y: 180, distance: 31.9
click at [284, 180] on tr "Sushma Muddeyappala Salary • $ 101,192.00 /yr $ 0.00 Cash/Check 0 Not Applicabl…" at bounding box center [485, 189] width 780 height 24
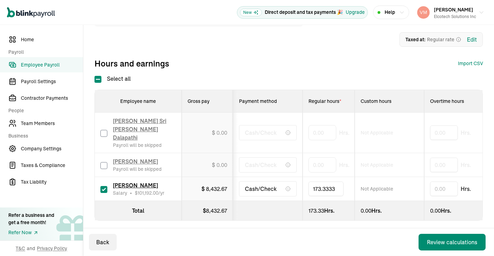
type input "173.33333"
click at [344, 233] on div "Back Review calculations" at bounding box center [288, 243] width 410 height 28
click at [434, 238] on button "Review calculations" at bounding box center [451, 242] width 67 height 17
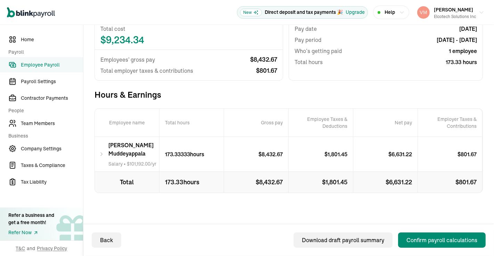
scroll to position [86, 0]
click at [100, 146] on div "Sushma Muddeyappala Salary • $ 101,192.00 /yr" at bounding box center [127, 154] width 65 height 35
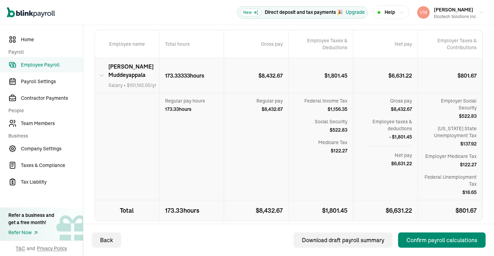
scroll to position [164, 0]
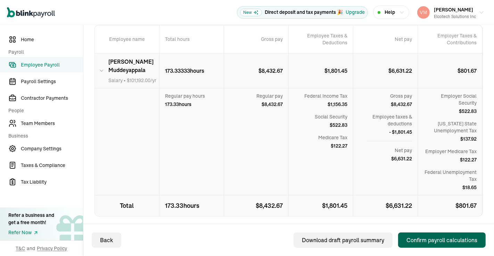
click at [430, 239] on div "Confirm payroll calculations" at bounding box center [441, 240] width 71 height 8
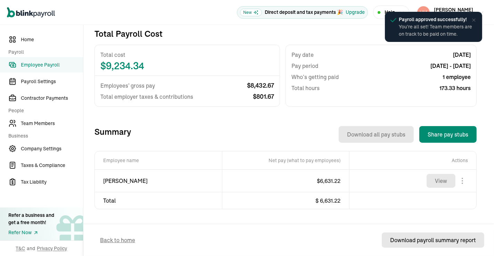
scroll to position [150, 0]
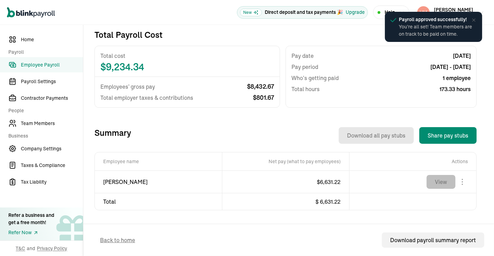
click at [438, 179] on button "View" at bounding box center [440, 182] width 29 height 14
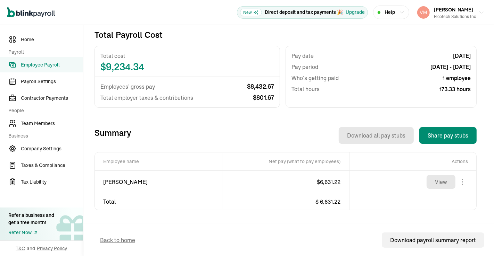
click at [38, 66] on span "Employee Payroll" at bounding box center [52, 64] width 62 height 7
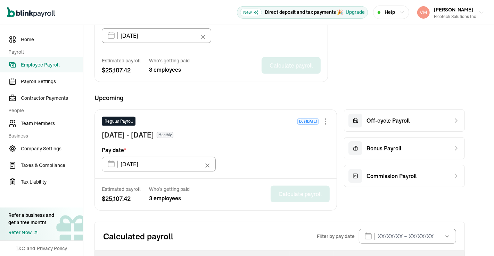
scroll to position [267, 0]
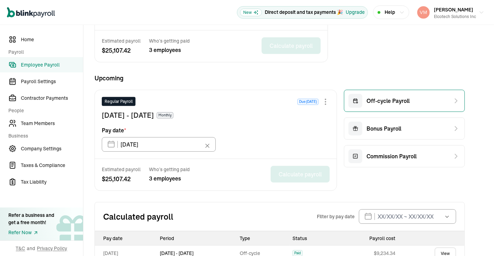
click at [390, 103] on span "Off-cycle Payroll" at bounding box center [387, 101] width 43 height 8
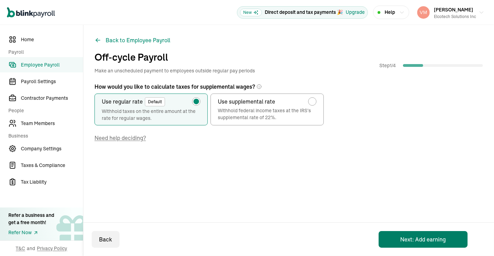
click at [411, 238] on button "Next: Add earning" at bounding box center [422, 239] width 89 height 17
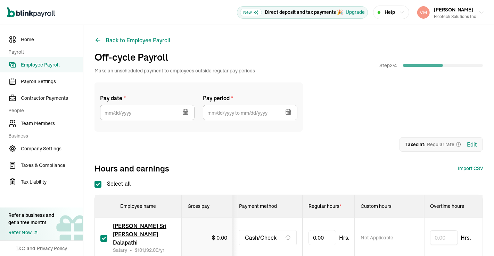
checkbox input "true"
click at [185, 113] on icon "button" at bounding box center [185, 113] width 0 height 1
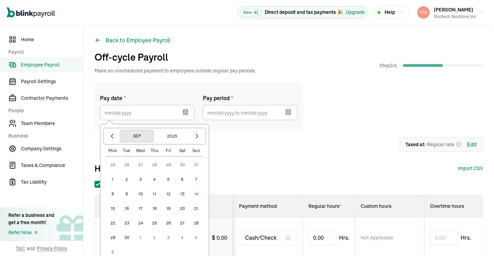
click at [139, 136] on button "Sep" at bounding box center [136, 136] width 33 height 12
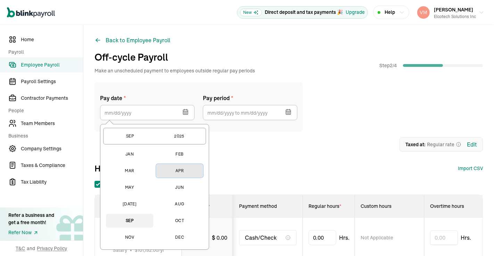
click at [178, 172] on button "Apr" at bounding box center [179, 171] width 47 height 14
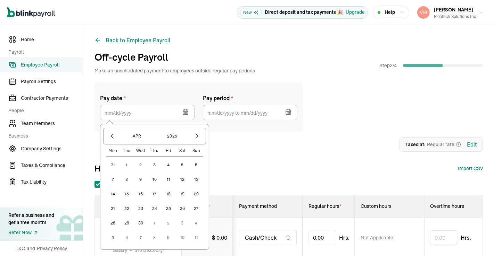
click at [184, 115] on icon "button" at bounding box center [185, 112] width 7 height 7
click at [197, 130] on button "button" at bounding box center [197, 136] width 12 height 12
click at [154, 195] on button "15" at bounding box center [154, 194] width 14 height 14
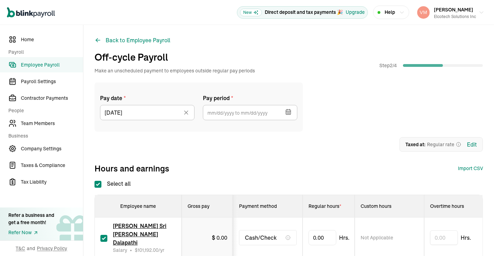
click at [288, 112] on icon "button" at bounding box center [288, 112] width 5 height 0
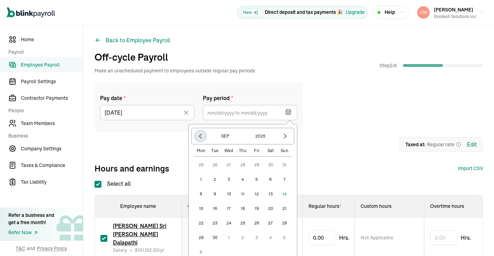
click at [200, 138] on icon "button" at bounding box center [200, 136] width 7 height 7
click at [222, 141] on button "Aug" at bounding box center [224, 136] width 33 height 12
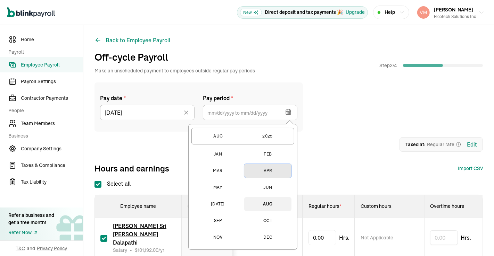
click at [272, 170] on button "Apr" at bounding box center [267, 171] width 47 height 14
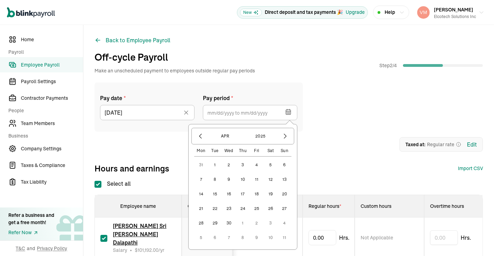
click at [213, 165] on button "1" at bounding box center [215, 165] width 14 height 14
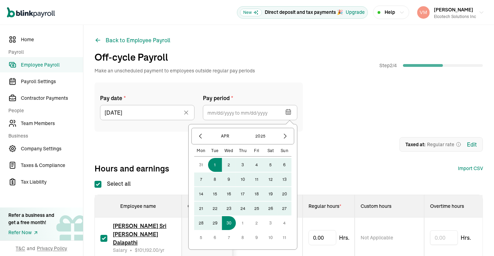
click at [232, 225] on button "30" at bounding box center [229, 224] width 14 height 14
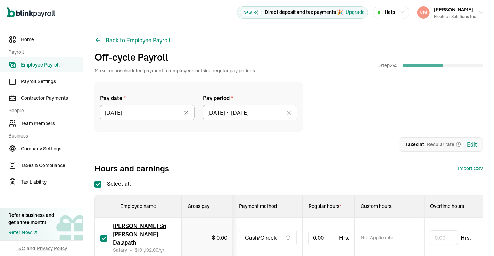
type input "04/01/2025 ~ 04/30/2025"
click at [321, 137] on div "1 Upload 2 Map Columns 3 Map Employees Drop your file here or Browse files Expe…" at bounding box center [288, 144] width 388 height 15
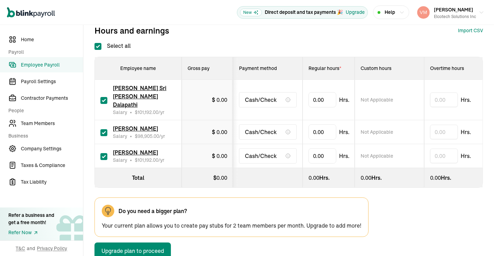
scroll to position [138, 0]
click at [104, 98] on input "checkbox" at bounding box center [103, 101] width 7 height 7
checkbox input "false"
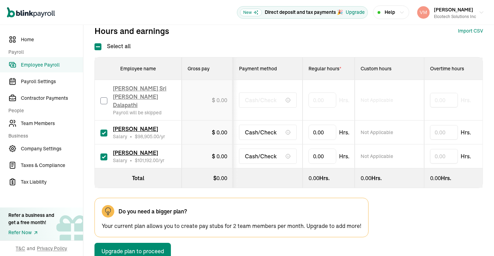
click at [104, 128] on div "SAIKRISHNA KOKKULA Salary • $ 98,905.00 /yr" at bounding box center [137, 132] width 75 height 15
click at [103, 130] on input "checkbox" at bounding box center [103, 133] width 7 height 7
checkbox input "false"
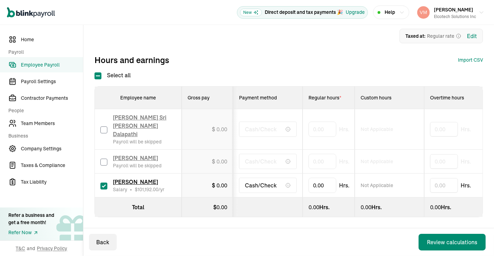
scroll to position [105, 0]
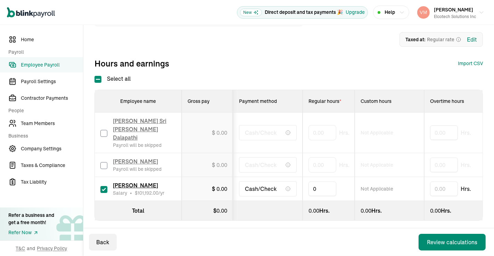
click at [321, 182] on input "0" at bounding box center [322, 189] width 28 height 15
drag, startPoint x: 328, startPoint y: 182, endPoint x: 256, endPoint y: 196, distance: 73.1
click at [256, 196] on table "Employee name Gross pay Payment method Regular hours * Custom hours Overtime ho…" at bounding box center [485, 155] width 780 height 130
type input "136"
click at [257, 234] on div "Back Review calculations" at bounding box center [288, 243] width 410 height 28
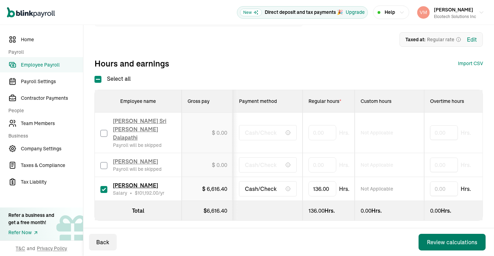
click at [436, 242] on div "Review calculations" at bounding box center [452, 242] width 50 height 8
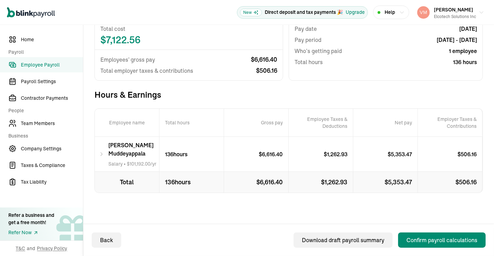
scroll to position [86, 0]
click at [103, 151] on icon at bounding box center [101, 154] width 5 height 8
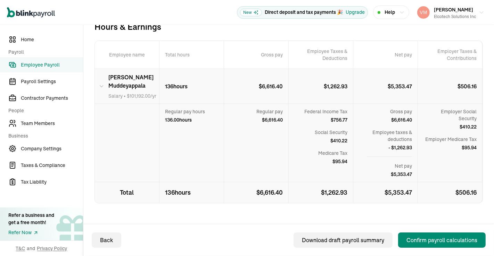
scroll to position [150, 0]
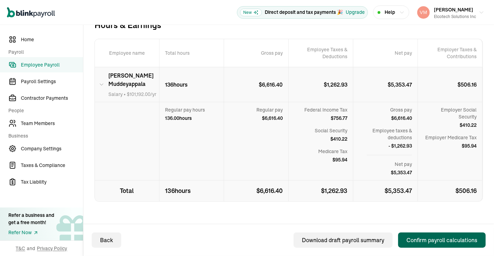
click at [422, 237] on div "Confirm payroll calculations" at bounding box center [441, 240] width 71 height 8
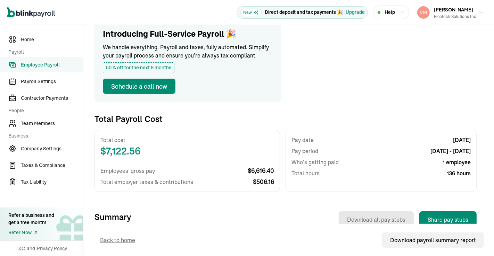
scroll to position [150, 0]
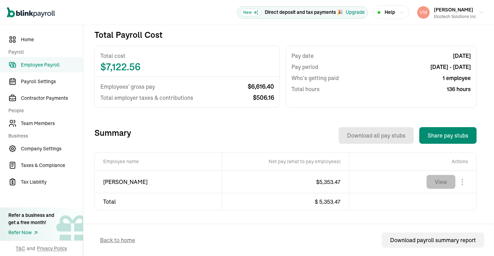
click at [447, 187] on button "View" at bounding box center [440, 182] width 29 height 14
click at [474, 16] on button "Vamshi Krishna Gorakati Elcotech Solutions Inc" at bounding box center [450, 12] width 73 height 17
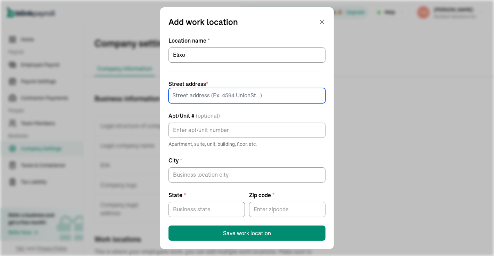
scroll to position [96, 0]
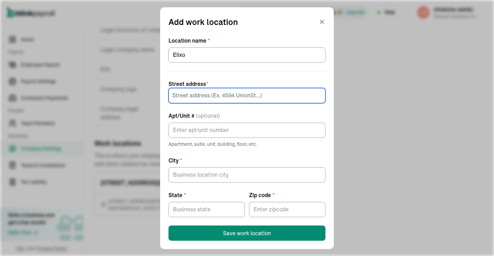
paste input "10935 Estate Ln"
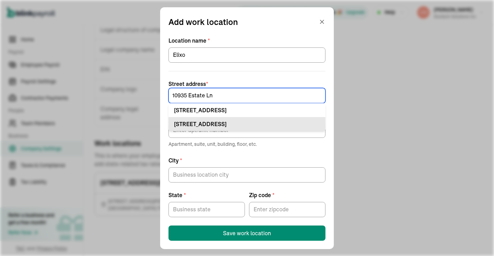
type input "10935 Estate Ln"
click at [226, 122] on div "10935 Estate Ln Ste Dallas, TX 75238" at bounding box center [247, 124] width 146 height 8
type input "Ste"
type input "[GEOGRAPHIC_DATA]"
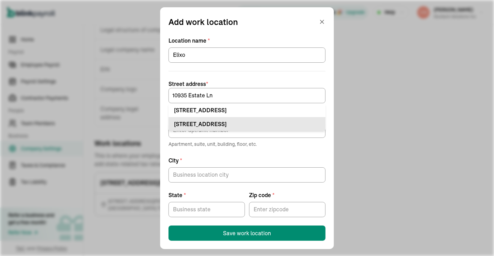
type input "75238"
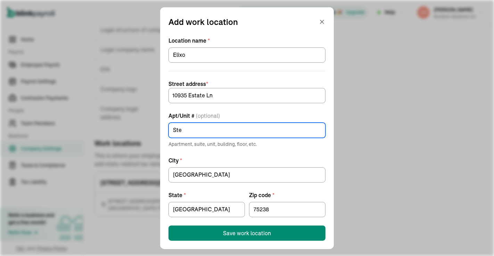
click at [220, 130] on input "Ste" at bounding box center [246, 130] width 157 height 15
type input "Ste S364"
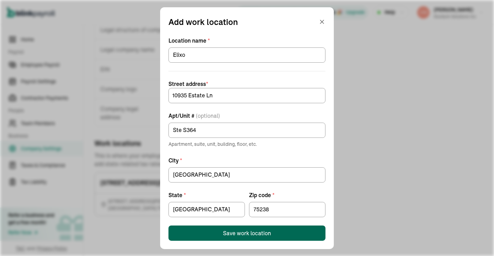
click at [245, 230] on div "Save work location" at bounding box center [247, 233] width 48 height 8
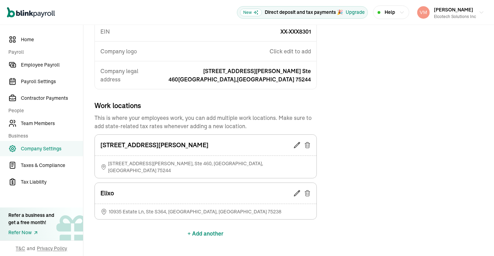
scroll to position [137, 0]
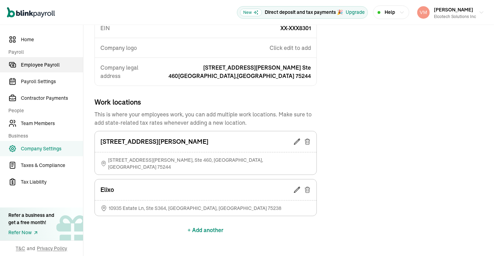
click at [32, 65] on span "Employee Payroll" at bounding box center [52, 64] width 62 height 7
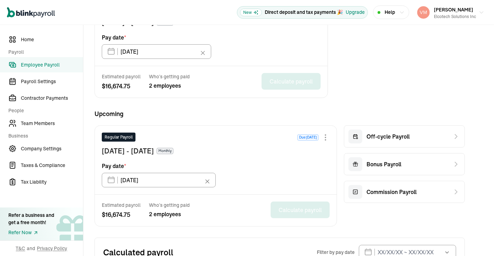
scroll to position [241, 0]
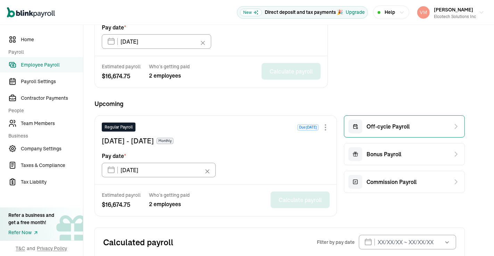
click at [390, 123] on span "Off-cycle Payroll" at bounding box center [387, 127] width 43 height 8
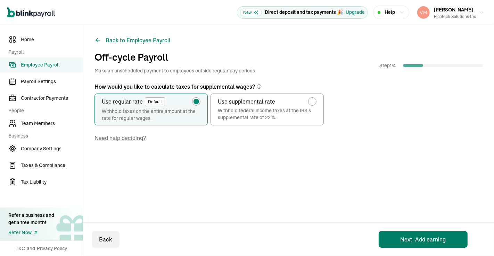
click at [420, 241] on button "Next: Add earning" at bounding box center [422, 239] width 89 height 17
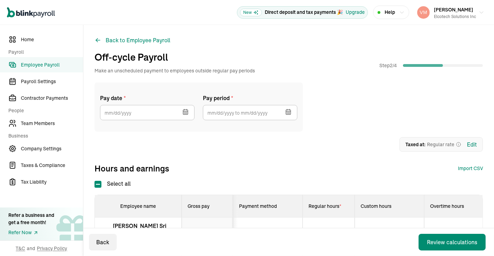
click at [185, 113] on icon "button" at bounding box center [185, 113] width 0 height 1
click at [181, 77] on div "Back to Employee Payroll Off-cycle Payroll Make an unscheduled payment to emplo…" at bounding box center [288, 195] width 410 height 340
click at [132, 39] on button "Back to Employee Payroll" at bounding box center [132, 40] width 76 height 8
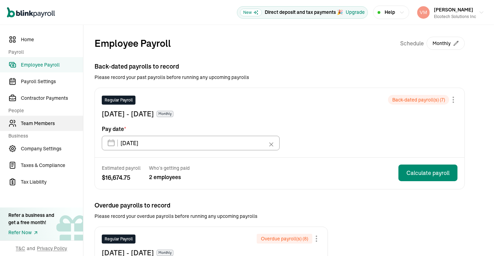
click at [47, 125] on span "Team Members" at bounding box center [52, 123] width 62 height 7
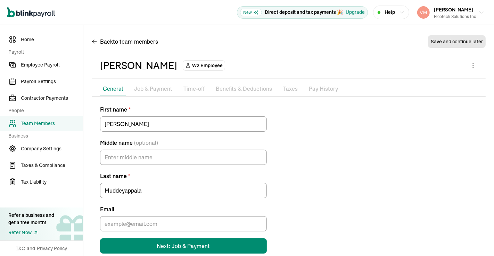
scroll to position [12, 0]
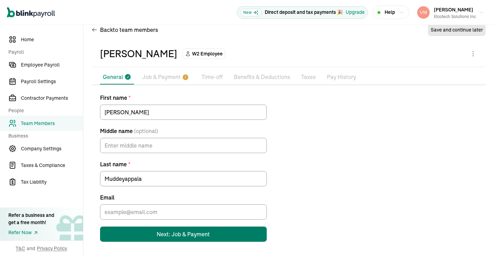
click at [177, 234] on div "Next: Job & Payment" at bounding box center [183, 234] width 53 height 8
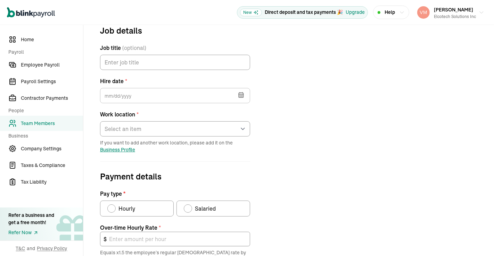
scroll to position [82, 0]
click at [238, 93] on icon "button" at bounding box center [240, 95] width 5 height 5
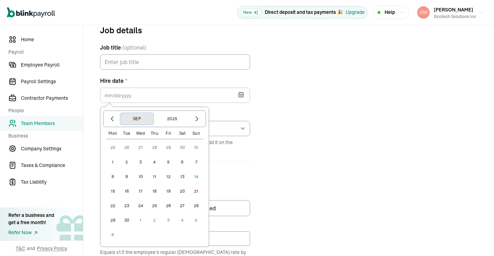
click at [136, 118] on button "Sep" at bounding box center [136, 119] width 33 height 12
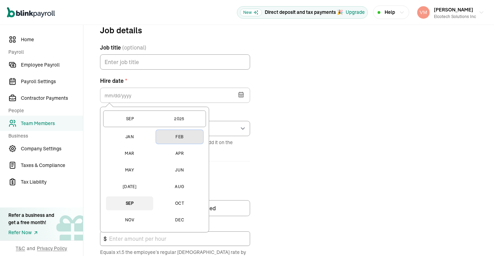
click at [182, 139] on button "Feb" at bounding box center [179, 137] width 47 height 14
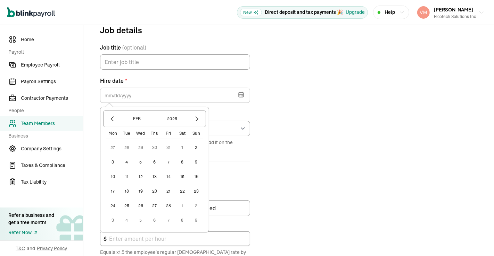
click at [114, 192] on button "17" at bounding box center [113, 192] width 14 height 14
type input "[DATE]"
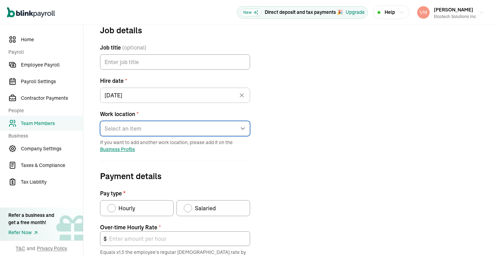
click at [238, 124] on select "Select an item 4001 McEwen Road Elixo Works from home" at bounding box center [175, 128] width 150 height 15
select select "10935 Estate Ln"
click at [100, 121] on select "Select an item 4001 McEwen Road Elixo Works from home" at bounding box center [175, 128] width 150 height 15
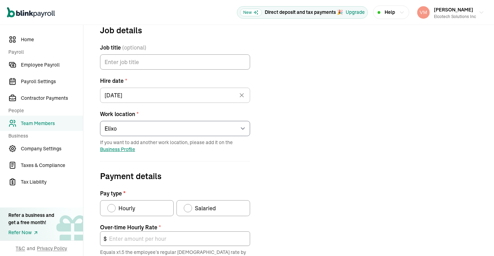
click at [187, 207] on div "Pay type" at bounding box center [188, 209] width 6 height 6
click at [187, 207] on input "Salaried" at bounding box center [186, 207] width 6 height 6
radio input "true"
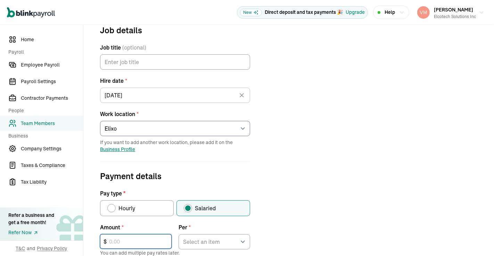
click at [146, 241] on input "text" at bounding box center [135, 242] width 71 height 15
type input "101,192"
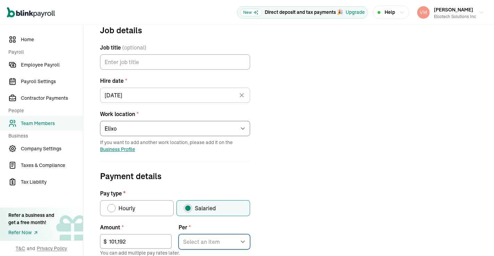
click at [242, 242] on select "Select an item Hour Week Month Year" at bounding box center [213, 242] width 71 height 15
select select "4"
click at [178, 235] on select "Select an item Hour Week Month Year" at bounding box center [213, 242] width 71 height 15
type input "72.97"
click at [324, 216] on div "Job details Job title (optional) Hire date * 02/17/2025 Feb 2025 Mon Tue Wed Th…" at bounding box center [289, 221] width 394 height 394
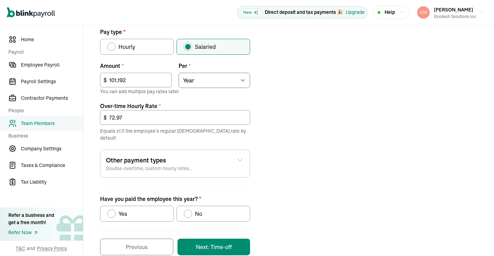
scroll to position [245, 0]
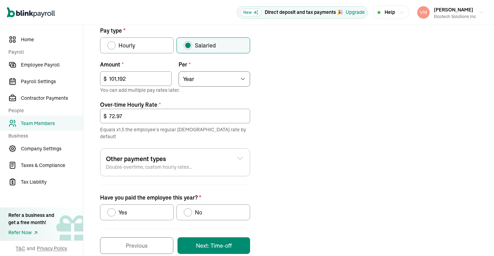
click at [188, 210] on div "Have you paid the employee this year?" at bounding box center [188, 213] width 6 height 6
click at [188, 208] on input "No" at bounding box center [186, 211] width 6 height 6
radio input "true"
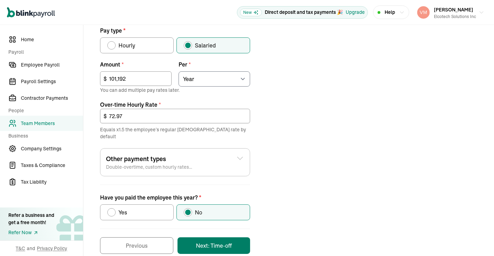
click at [205, 238] on button "Next: Time-off" at bounding box center [213, 246] width 73 height 17
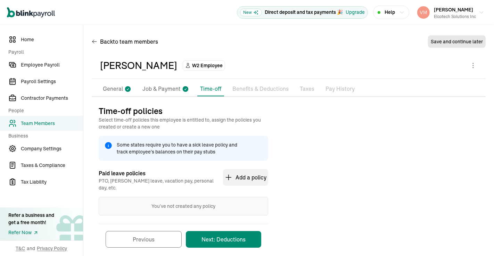
scroll to position [7, 0]
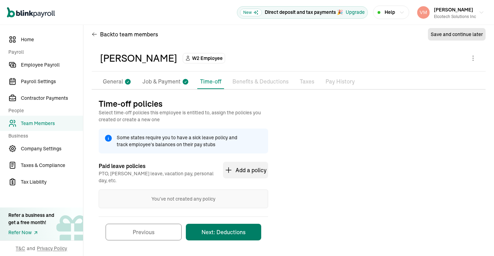
click at [211, 224] on button "Next: Deductions" at bounding box center [223, 232] width 75 height 17
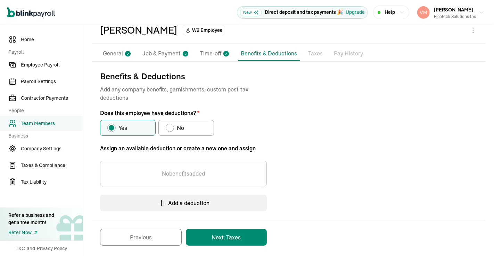
scroll to position [39, 0]
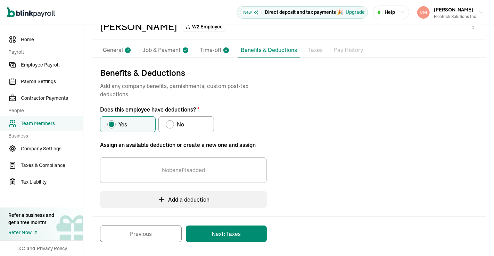
click at [173, 125] on div "Does this employee have deductions?" at bounding box center [170, 124] width 8 height 8
click at [171, 125] on input "No" at bounding box center [168, 123] width 6 height 6
radio input "true"
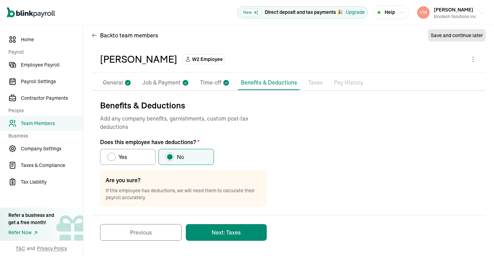
scroll to position [5, 0]
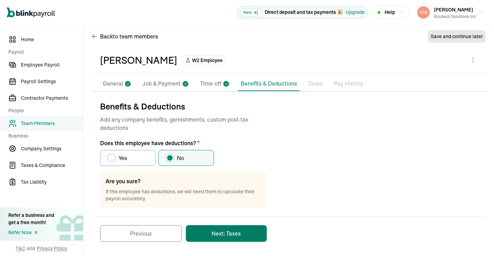
click at [220, 234] on button "Next: Taxes" at bounding box center [226, 234] width 81 height 17
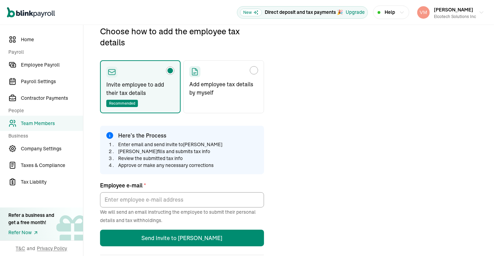
scroll to position [82, 0]
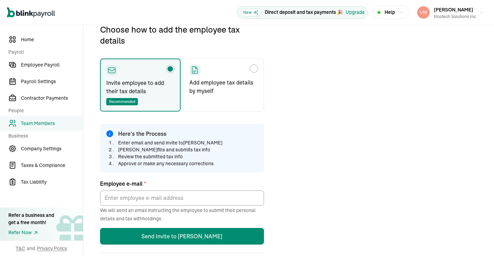
click at [203, 94] on label "Add employee tax details by myself" at bounding box center [223, 85] width 81 height 53
click at [194, 70] on input "Add employee tax details by myself" at bounding box center [192, 67] width 6 height 6
radio input "true"
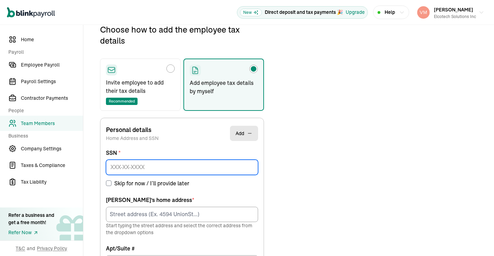
click at [185, 167] on input at bounding box center [182, 167] width 152 height 15
paste input "769-43-7474"
type input "769-43-7474"
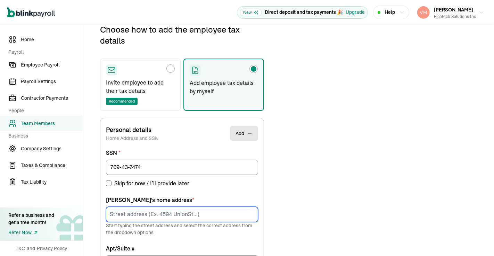
click at [153, 209] on input at bounding box center [182, 214] width 152 height 15
paste input "1020 Brand Ln"
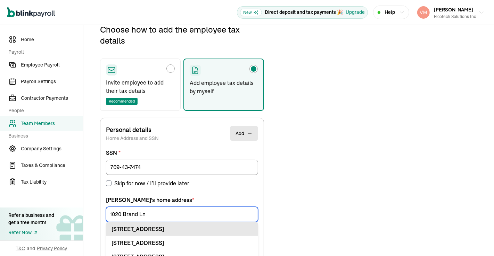
type input "1020 Brand Ln"
click at [159, 229] on div "1020 Brand Ln Apt Stafford, TX 77477" at bounding box center [181, 229] width 141 height 8
type input "Apt"
type input "Stafford"
type input "TX"
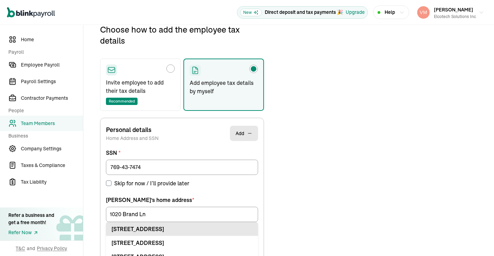
type input "77477"
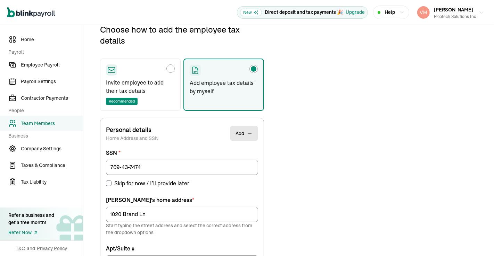
click at [159, 229] on p "Start typing the street address and select the correct address from the dropdow…" at bounding box center [182, 229] width 152 height 14
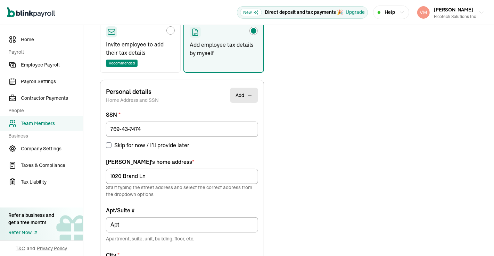
scroll to position [133, 0]
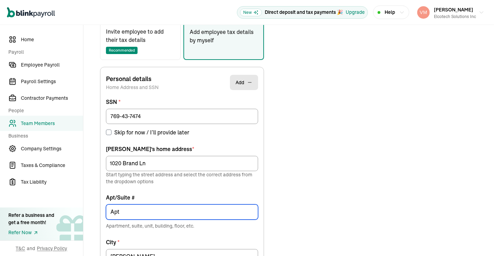
click at [204, 211] on input "Apt" at bounding box center [182, 212] width 152 height 15
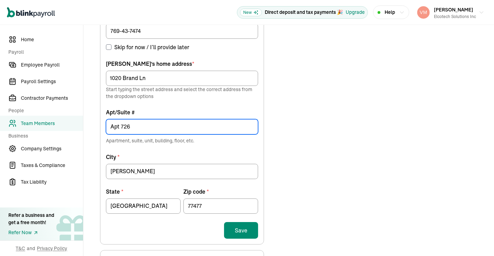
scroll to position [217, 0]
type input "Apt 726"
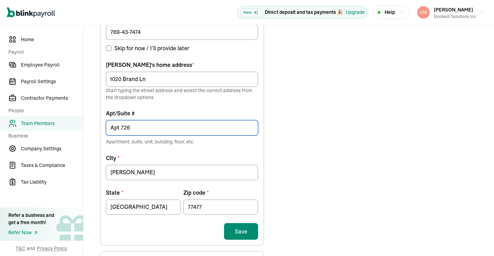
click at [242, 230] on button "Save" at bounding box center [241, 231] width 34 height 17
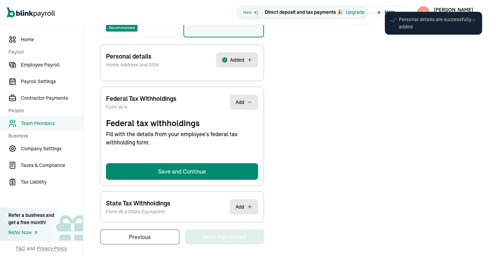
scroll to position [157, 0]
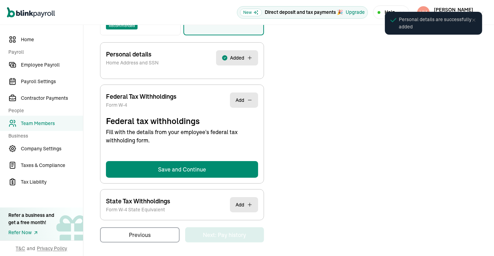
select select "S"
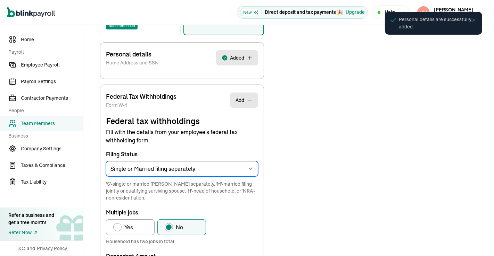
click at [221, 161] on select "Select an item Single or Married filing separately Married filing jointly or Qu…" at bounding box center [182, 168] width 152 height 15
click at [295, 142] on div "Choose how to add the employee tax details Invite employee to add their tax det…" at bounding box center [289, 228] width 394 height 560
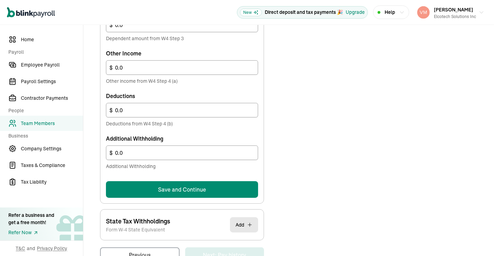
scroll to position [422, 0]
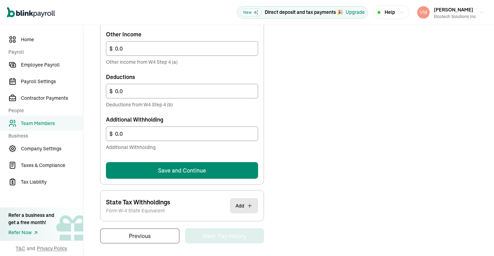
click at [222, 167] on button "Save and Continue" at bounding box center [182, 170] width 152 height 17
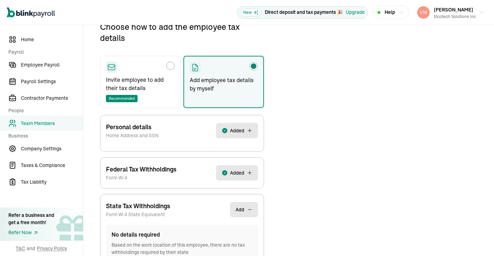
scroll to position [132, 0]
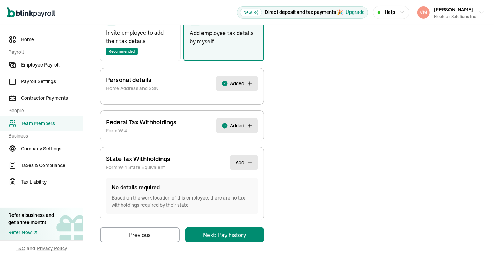
click at [239, 228] on main "Back to team members Sushma Muddeyappala W2 Employee Active Pay Stubs General J…" at bounding box center [288, 75] width 410 height 365
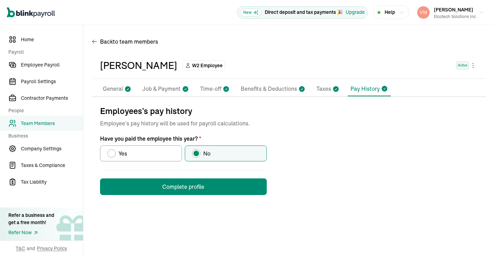
scroll to position [0, 0]
click at [225, 182] on button "Complete profile" at bounding box center [183, 187] width 167 height 17
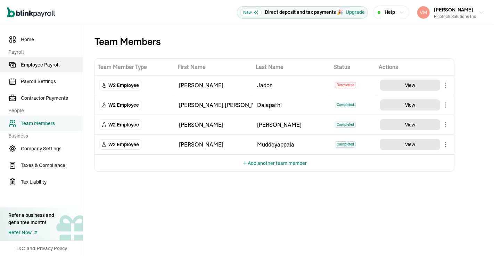
click at [52, 65] on span "Employee Payroll" at bounding box center [52, 64] width 62 height 7
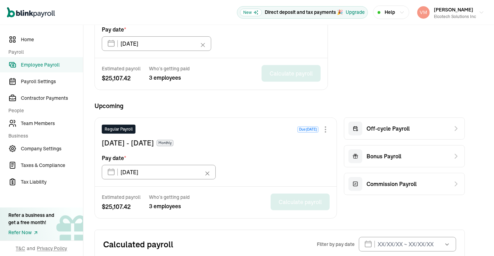
scroll to position [260, 0]
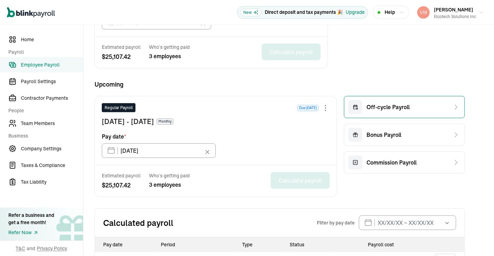
click at [389, 110] on div "Off-cycle Payroll" at bounding box center [378, 107] width 61 height 14
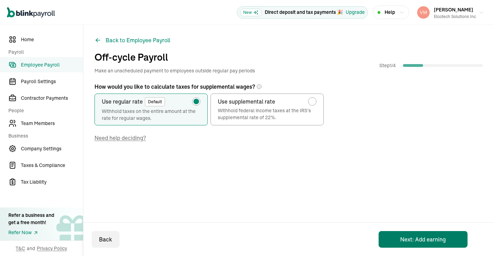
click at [420, 243] on button "Next: Add earning" at bounding box center [422, 239] width 89 height 17
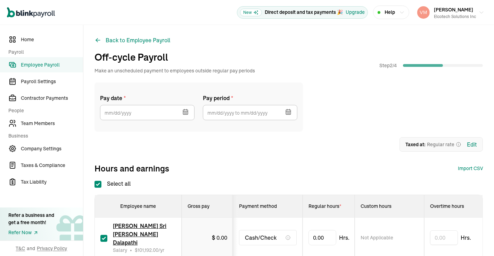
checkbox input "true"
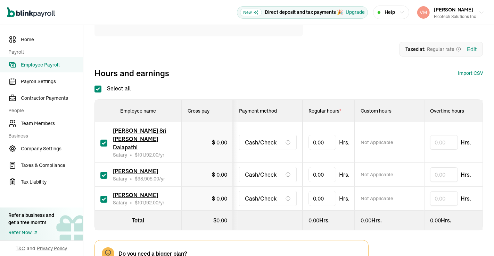
scroll to position [98, 0]
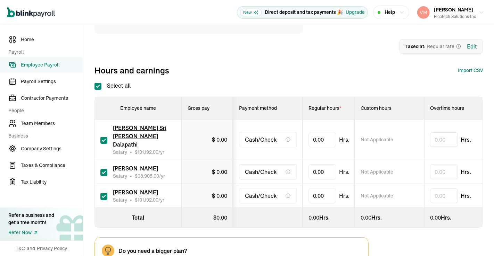
click at [103, 137] on input "checkbox" at bounding box center [103, 140] width 7 height 7
checkbox input "false"
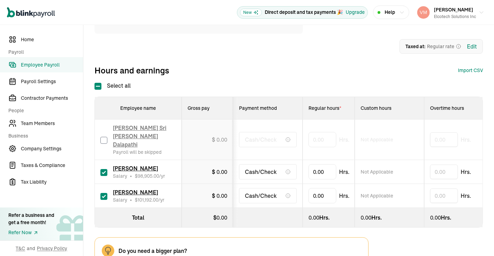
click at [103, 169] on input "checkbox" at bounding box center [103, 172] width 7 height 7
checkbox input "false"
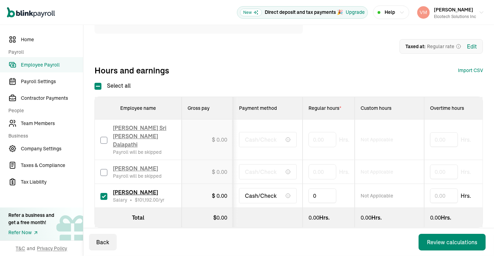
click at [321, 189] on input "0" at bounding box center [322, 196] width 28 height 15
drag, startPoint x: 321, startPoint y: 186, endPoint x: 280, endPoint y: 190, distance: 41.2
click at [280, 190] on tr "Sushma Muddeyappala Salary • $ 101,192.00 /yr $ 0.00 Cash/Check 0 Not Applicabl…" at bounding box center [485, 196] width 780 height 24
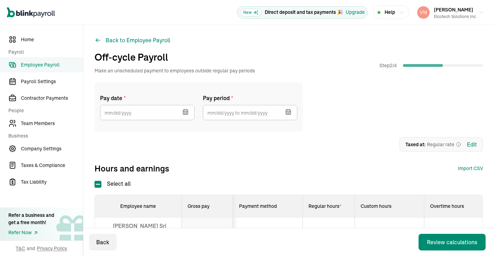
click at [183, 109] on icon "button" at bounding box center [185, 112] width 7 height 7
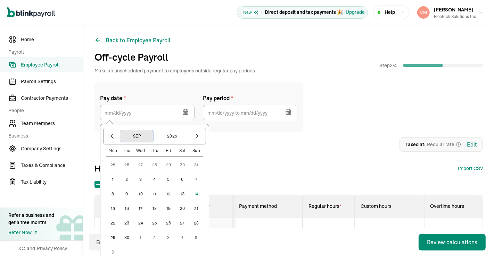
click at [141, 134] on button "Sep" at bounding box center [136, 136] width 33 height 12
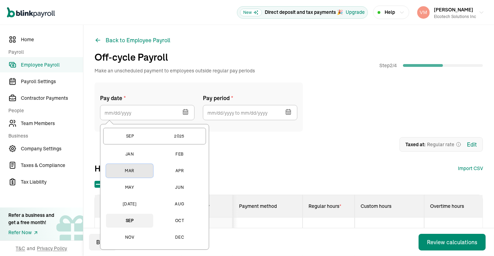
click at [131, 169] on button "Mar" at bounding box center [129, 171] width 47 height 14
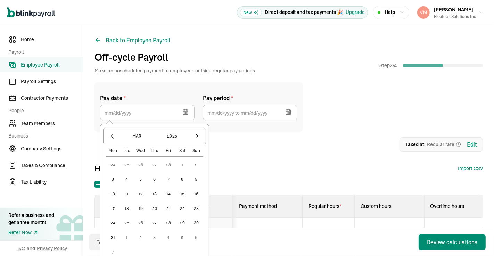
click at [181, 194] on button "15" at bounding box center [182, 194] width 14 height 14
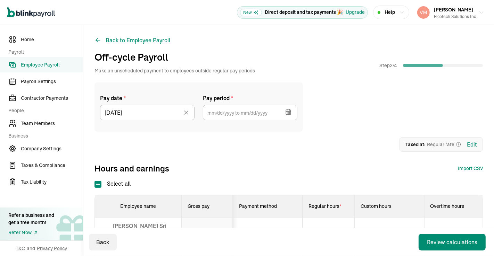
click at [291, 111] on icon "button" at bounding box center [288, 112] width 7 height 7
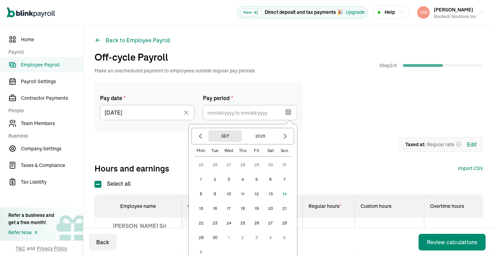
click at [227, 135] on button "Sep" at bounding box center [224, 136] width 33 height 12
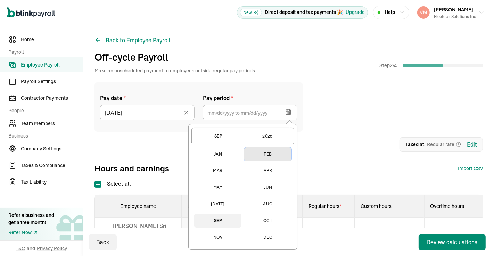
click at [268, 153] on button "Feb" at bounding box center [267, 154] width 47 height 14
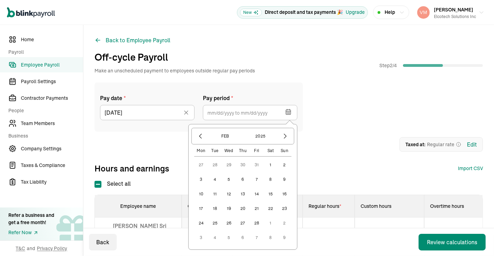
click at [270, 165] on button "1" at bounding box center [270, 165] width 14 height 14
click at [258, 221] on button "28" at bounding box center [257, 224] width 14 height 14
type input "02/01/2025 ~ 02/28/2025"
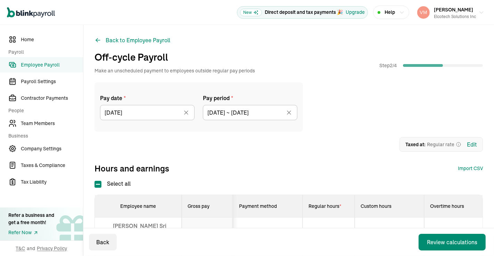
click at [352, 117] on div "Pay date * 03/15/2025 Mar 2025 Mon Tue Wed Thu Fri Sat Sun 24 25 26 27 28 1 2 3…" at bounding box center [288, 107] width 388 height 49
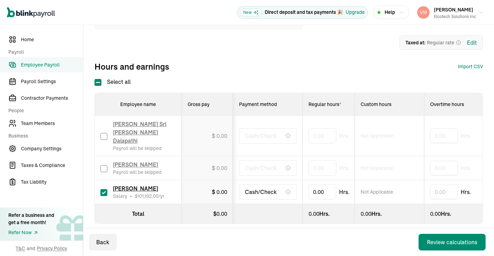
scroll to position [105, 0]
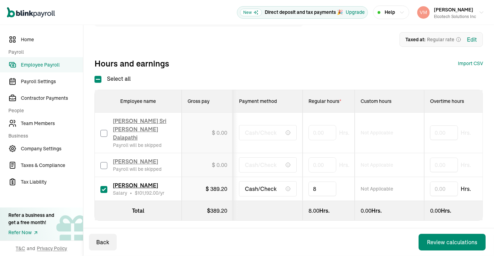
type input "80"
click at [324, 227] on div "Pay date * 03/15/2025 Mar 2025 Mon Tue Wed Thu Fri Sat Sun 24 25 26 27 28 1 2 3…" at bounding box center [288, 112] width 388 height 271
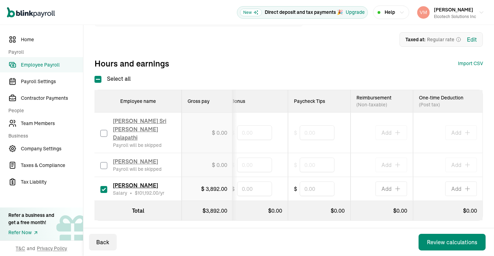
scroll to position [0, 0]
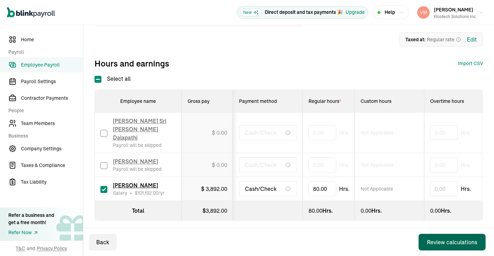
click at [447, 241] on div "Review calculations" at bounding box center [452, 242] width 50 height 8
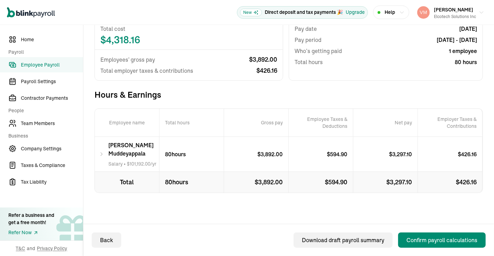
scroll to position [86, 0]
click at [97, 151] on div "Sushma Muddeyappala Salary • $ 101,192.00 /yr" at bounding box center [127, 154] width 65 height 35
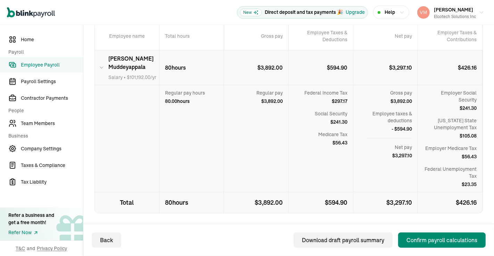
scroll to position [168, 0]
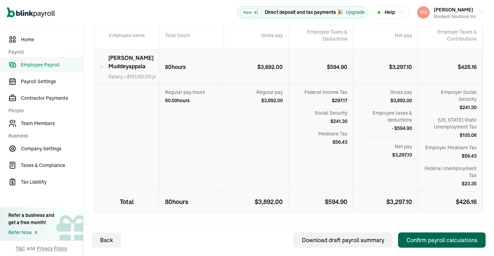
click at [447, 238] on div "Confirm payroll calculations" at bounding box center [441, 240] width 71 height 8
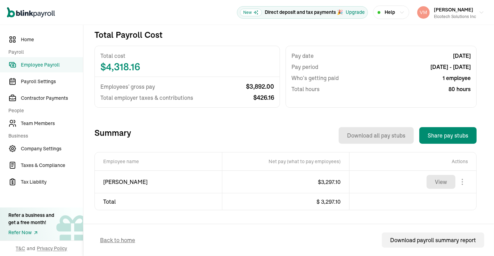
scroll to position [122, 0]
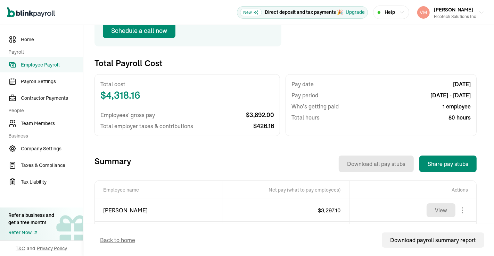
click at [47, 62] on span "Employee Payroll" at bounding box center [52, 64] width 62 height 7
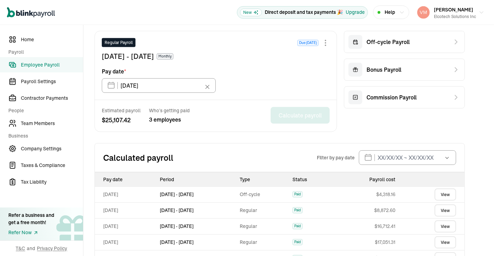
scroll to position [359, 0]
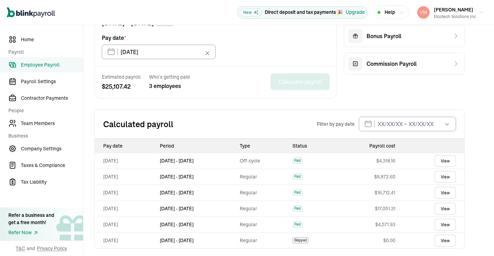
click at [447, 160] on link "View" at bounding box center [445, 161] width 22 height 12
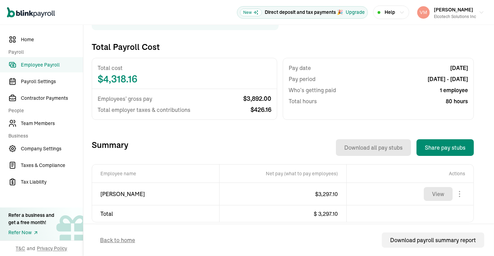
scroll to position [135, 0]
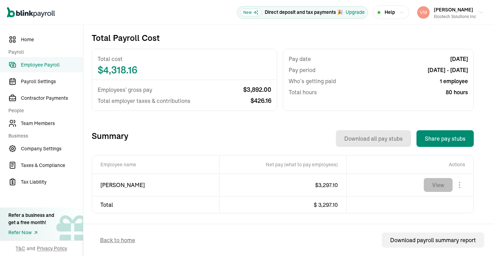
click at [436, 183] on button "View" at bounding box center [437, 185] width 29 height 14
click at [42, 63] on span "Employee Payroll" at bounding box center [52, 64] width 62 height 7
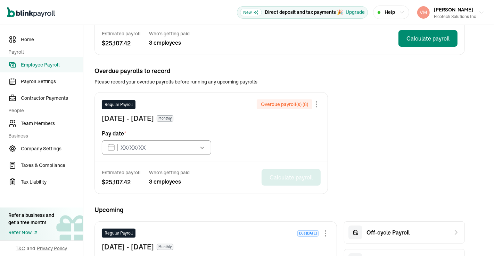
type input "06/28/2024"
type input "01/31/2025"
type input "09/30/2025"
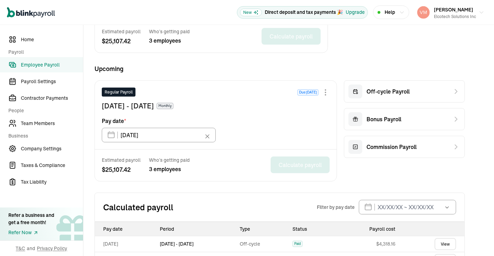
scroll to position [280, 0]
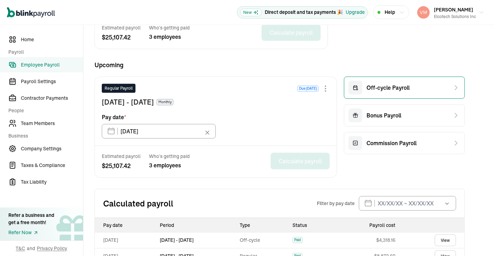
click at [383, 86] on span "Off-cycle Payroll" at bounding box center [387, 88] width 43 height 8
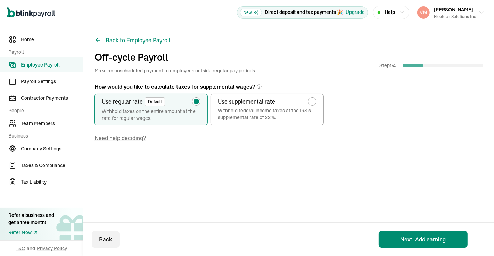
click at [493, 59] on div "Back to Employee Payroll Off-cycle Payroll Make an unscheduled payment to emplo…" at bounding box center [288, 108] width 410 height 167
click at [408, 241] on button "Next: Add earning" at bounding box center [422, 239] width 89 height 17
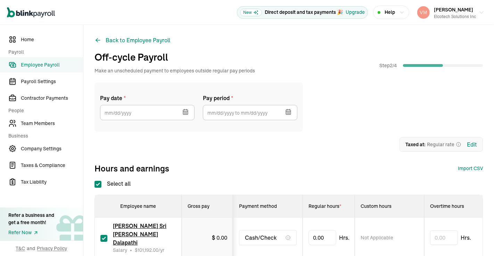
checkbox input "true"
click at [184, 114] on icon "button" at bounding box center [184, 113] width 0 height 1
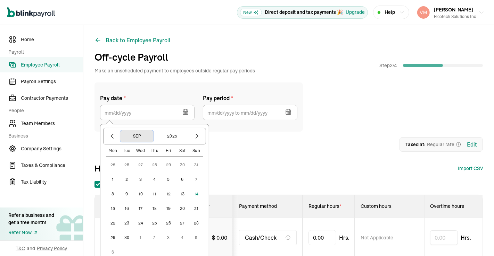
click at [137, 137] on button "Sep" at bounding box center [136, 136] width 33 height 12
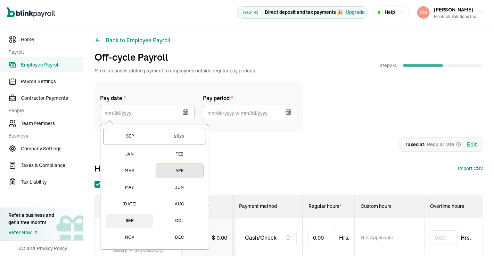
click at [179, 170] on button "Apr" at bounding box center [179, 171] width 47 height 14
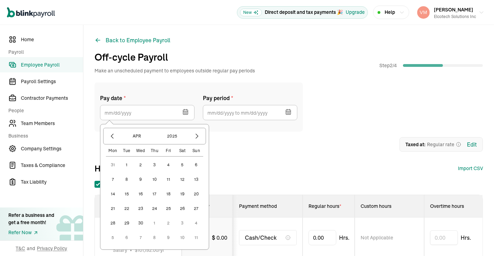
click at [127, 192] on button "15" at bounding box center [127, 194] width 14 height 14
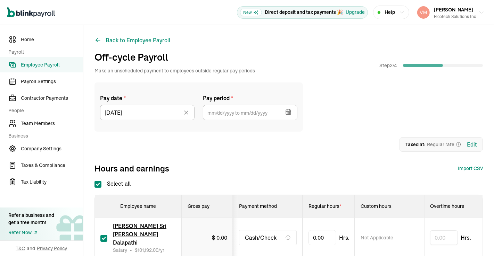
click at [287, 110] on icon "button" at bounding box center [287, 110] width 0 height 1
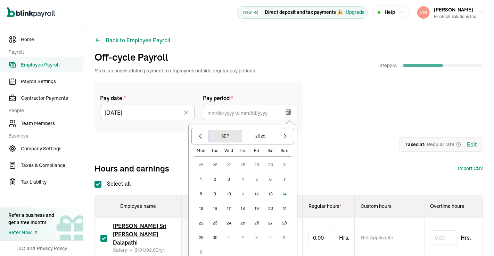
click at [225, 137] on button "Sep" at bounding box center [224, 136] width 33 height 12
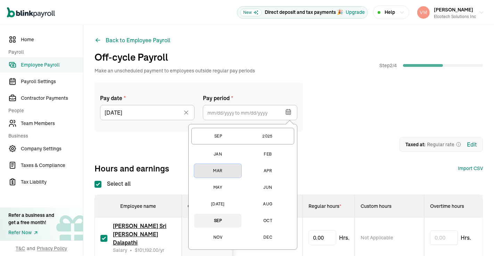
click at [217, 172] on button "Mar" at bounding box center [217, 171] width 47 height 14
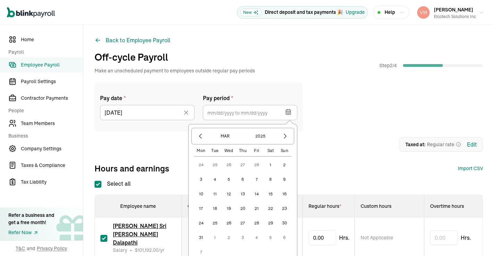
click at [271, 165] on button "1" at bounding box center [270, 165] width 14 height 14
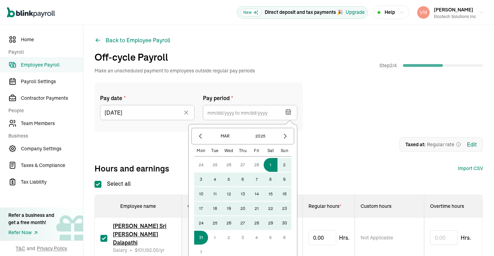
click at [205, 235] on button "31" at bounding box center [201, 238] width 14 height 14
type input "03/01/2025 ~ 03/31/2025"
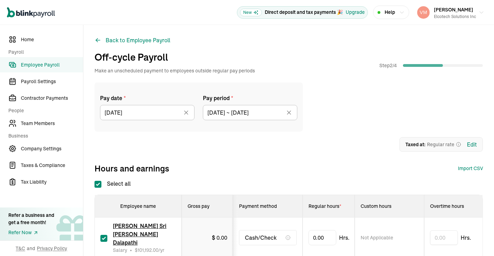
click at [396, 121] on div "Pay date * 04/15/2025 Apr 2025 Mon Tue Wed Thu Fri Sat Sun 31 1 2 3 4 5 6 7 8 9…" at bounding box center [288, 107] width 388 height 49
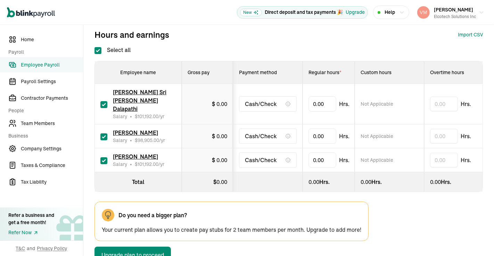
scroll to position [135, 0]
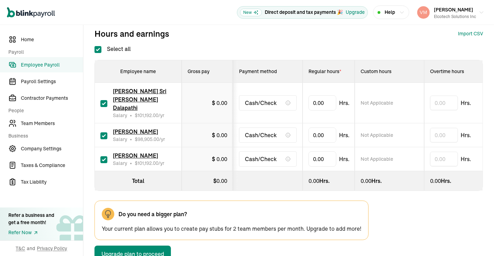
click at [102, 101] on input "checkbox" at bounding box center [103, 103] width 7 height 7
checkbox input "false"
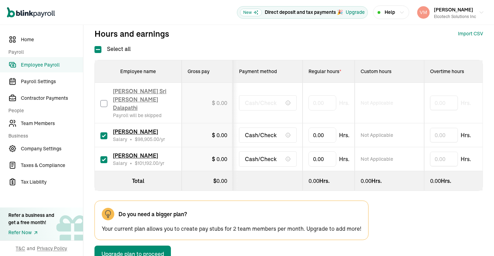
click at [102, 133] on input "checkbox" at bounding box center [103, 136] width 7 height 7
checkbox input "false"
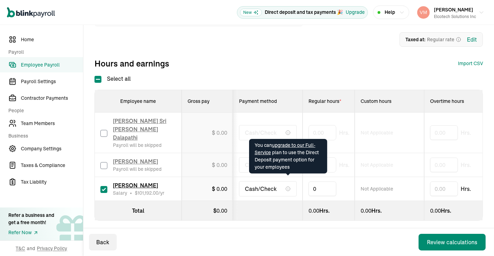
drag, startPoint x: 316, startPoint y: 180, endPoint x: 284, endPoint y: 180, distance: 31.9
click at [284, 180] on tr "Sushma Muddeyappala Salary • $ 101,192.00 /yr $ 0.00 Cash/Check 0 Not Applicabl…" at bounding box center [485, 189] width 780 height 24
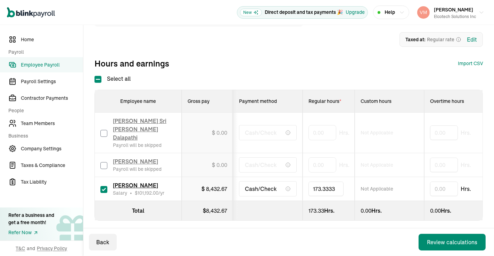
type input "173.33333"
click at [344, 233] on div "Back Review calculations" at bounding box center [288, 243] width 410 height 28
click at [434, 238] on button "Review calculations" at bounding box center [451, 242] width 67 height 17
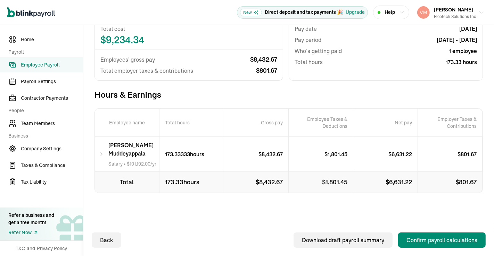
scroll to position [86, 0]
click at [100, 146] on div "Sushma Muddeyappala Salary • $ 101,192.00 /yr" at bounding box center [127, 154] width 65 height 35
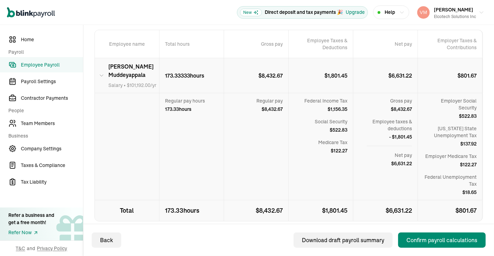
scroll to position [164, 0]
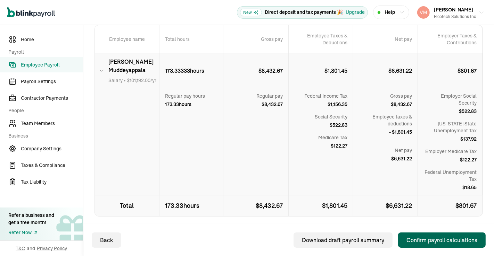
click at [430, 239] on div "Confirm payroll calculations" at bounding box center [441, 240] width 71 height 8
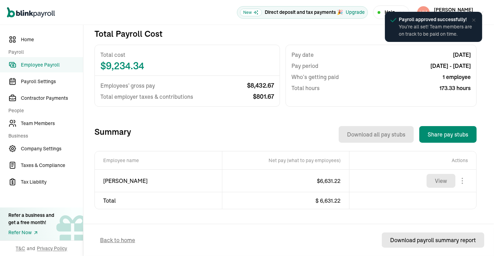
scroll to position [150, 0]
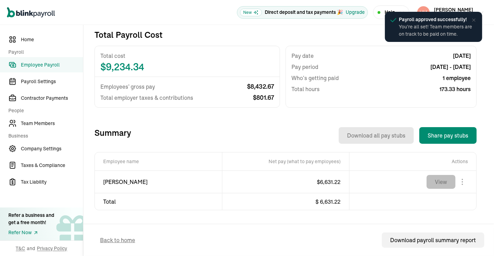
click at [438, 179] on button "View" at bounding box center [440, 182] width 29 height 14
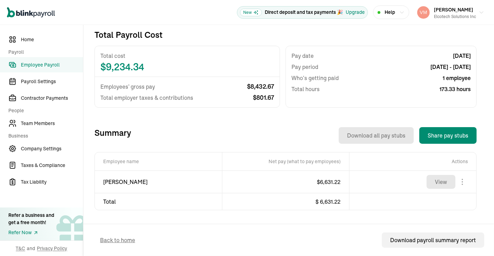
click at [38, 66] on span "Employee Payroll" at bounding box center [52, 64] width 62 height 7
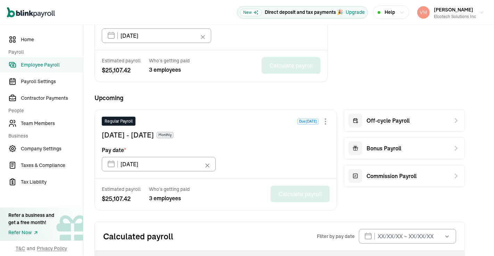
scroll to position [267, 0]
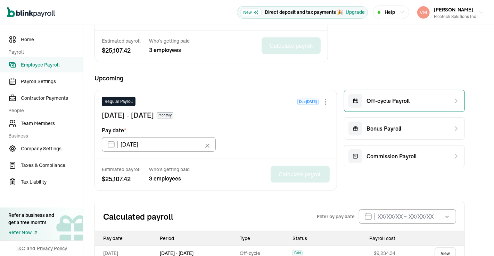
click at [390, 103] on span "Off-cycle Payroll" at bounding box center [387, 101] width 43 height 8
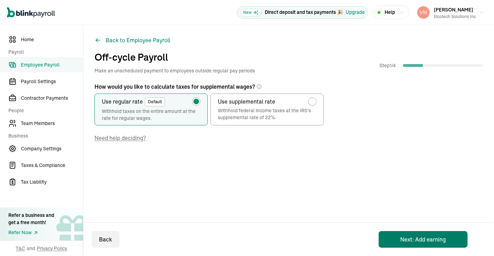
click at [411, 238] on button "Next: Add earning" at bounding box center [422, 239] width 89 height 17
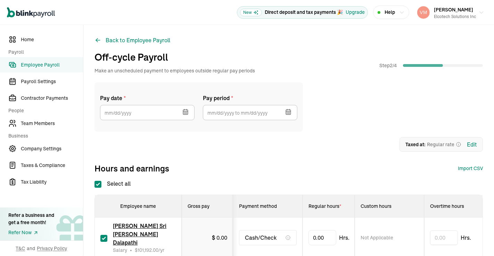
checkbox input "true"
click at [185, 113] on icon "button" at bounding box center [185, 113] width 0 height 1
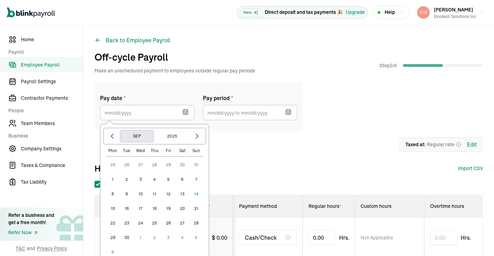
click at [139, 136] on button "Sep" at bounding box center [136, 136] width 33 height 12
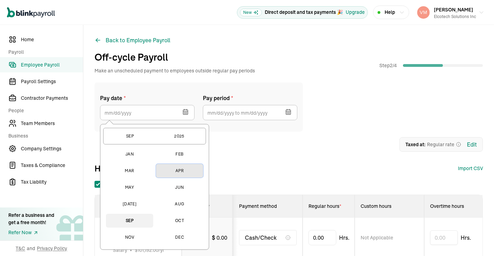
click at [178, 172] on button "Apr" at bounding box center [179, 171] width 47 height 14
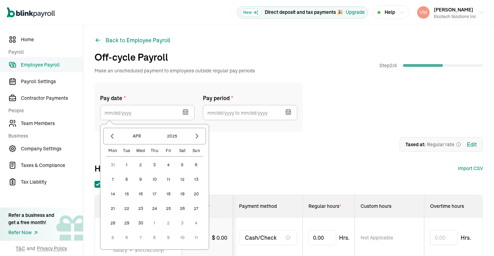
click at [184, 115] on icon "button" at bounding box center [185, 112] width 7 height 7
click at [197, 130] on button "button" at bounding box center [197, 136] width 12 height 12
click at [154, 195] on button "15" at bounding box center [154, 194] width 14 height 14
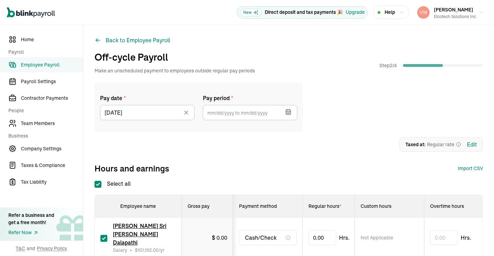
click at [288, 112] on icon "button" at bounding box center [288, 112] width 5 height 0
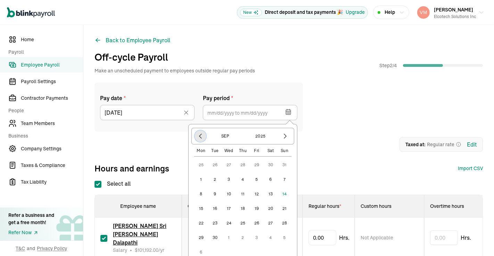
click at [200, 138] on icon "button" at bounding box center [200, 136] width 7 height 7
click at [222, 141] on button "Aug" at bounding box center [224, 136] width 33 height 12
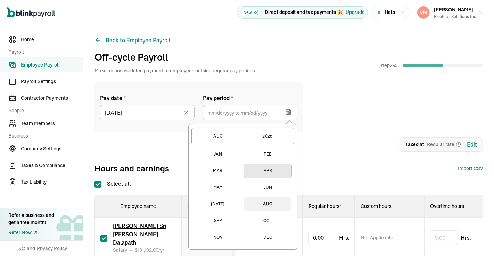
click at [272, 170] on button "Apr" at bounding box center [267, 171] width 47 height 14
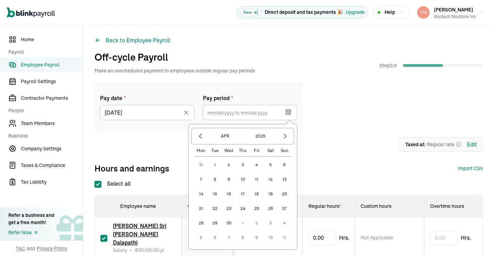
click at [213, 165] on button "1" at bounding box center [215, 165] width 14 height 14
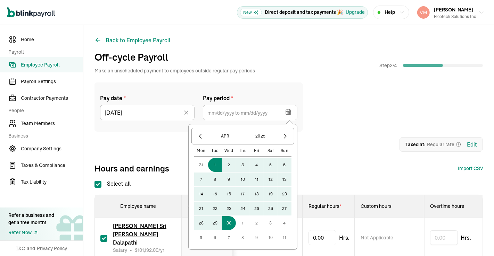
click at [232, 225] on button "30" at bounding box center [229, 224] width 14 height 14
type input "04/01/2025 ~ 04/30/2025"
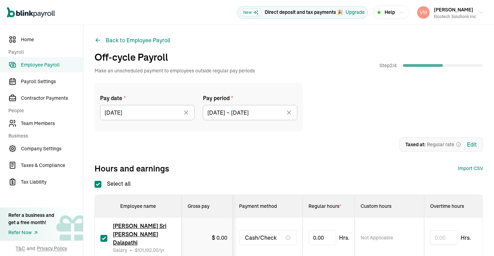
click at [321, 137] on div "1 Upload 2 Map Columns 3 Map Employees Drop your file here or Browse files Expe…" at bounding box center [288, 144] width 388 height 15
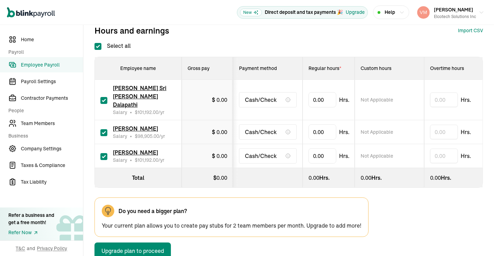
scroll to position [138, 0]
click at [104, 98] on input "checkbox" at bounding box center [103, 101] width 7 height 7
checkbox input "false"
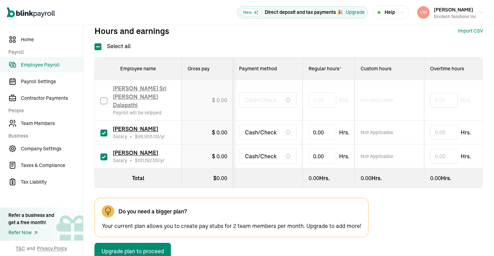
click at [104, 128] on div "SAIKRISHNA KOKKULA Salary • $ 98,905.00 /yr" at bounding box center [137, 132] width 75 height 15
click at [103, 130] on input "checkbox" at bounding box center [103, 133] width 7 height 7
checkbox input "false"
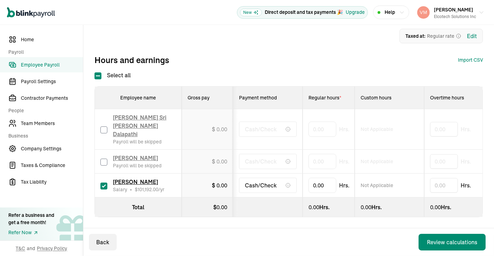
scroll to position [105, 0]
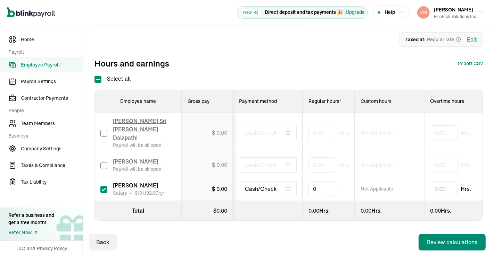
click at [321, 182] on input "0" at bounding box center [322, 189] width 28 height 15
drag, startPoint x: 328, startPoint y: 182, endPoint x: 256, endPoint y: 196, distance: 73.1
click at [256, 196] on table "Employee name Gross pay Payment method Regular hours * Custom hours Overtime ho…" at bounding box center [485, 155] width 780 height 130
type input "136"
click at [257, 234] on div "Back Review calculations" at bounding box center [288, 243] width 410 height 28
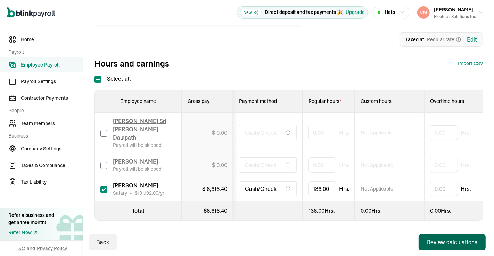
click at [436, 242] on div "Review calculations" at bounding box center [452, 242] width 50 height 8
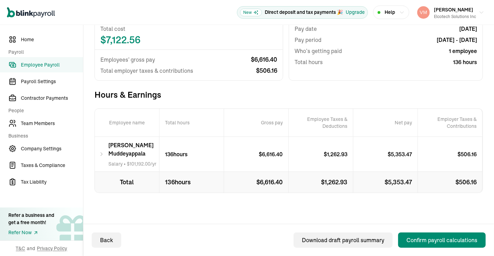
scroll to position [86, 0]
click at [103, 151] on icon at bounding box center [101, 154] width 5 height 8
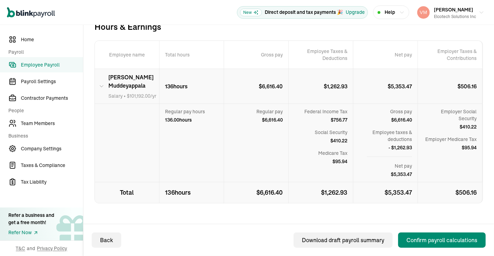
scroll to position [150, 0]
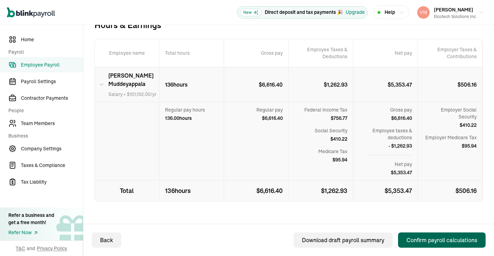
click at [422, 237] on div "Confirm payroll calculations" at bounding box center [441, 240] width 71 height 8
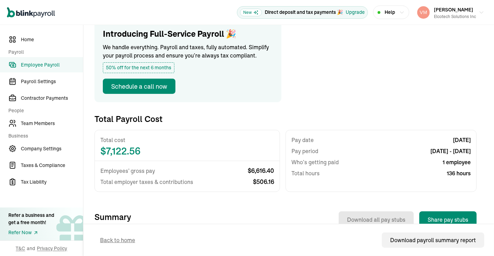
scroll to position [150, 0]
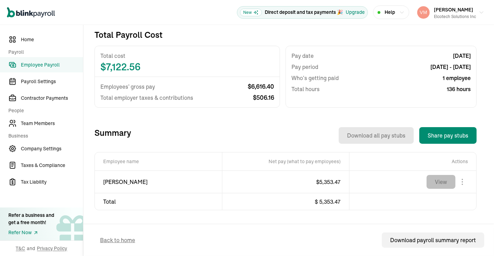
click at [447, 187] on button "View" at bounding box center [440, 182] width 29 height 14
click at [474, 16] on button "Vamshi Krishna Gorakati Elcotech Solutions Inc" at bounding box center [450, 12] width 73 height 17
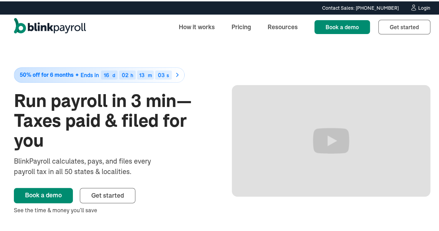
click at [424, 8] on div "Login" at bounding box center [424, 6] width 12 height 5
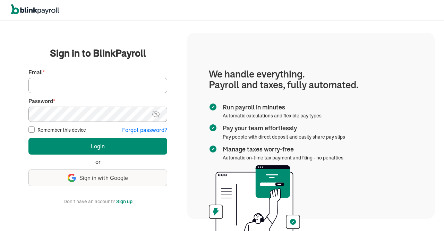
click at [109, 83] on input "Email *" at bounding box center [97, 85] width 139 height 15
type input "[EMAIL_ADDRESS][DOMAIN_NAME]"
click at [156, 115] on img at bounding box center [156, 114] width 9 height 8
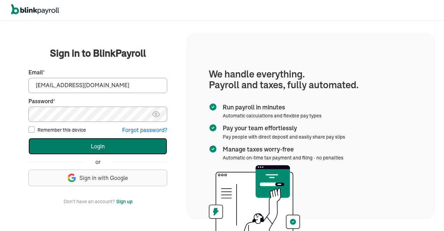
click at [127, 145] on button "Login" at bounding box center [97, 146] width 139 height 17
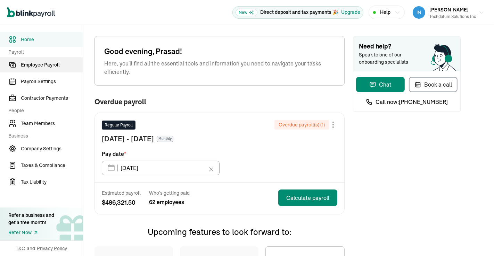
click at [39, 67] on span "Employee Payroll" at bounding box center [52, 64] width 62 height 7
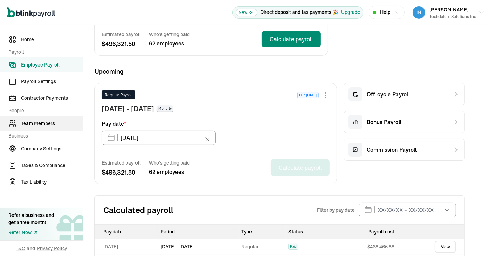
click at [46, 125] on span "Team Members" at bounding box center [52, 123] width 62 height 7
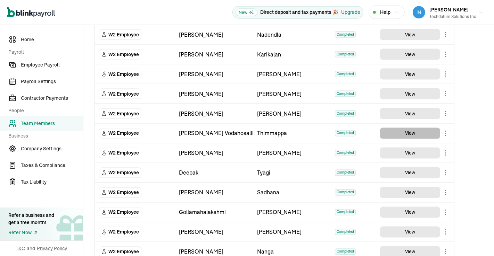
click at [410, 128] on button "View" at bounding box center [410, 133] width 60 height 11
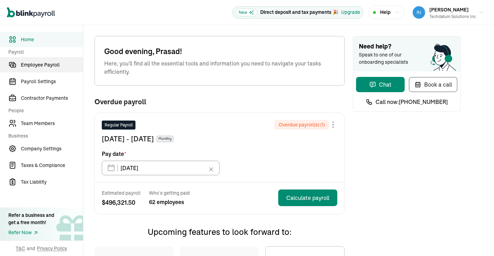
click at [39, 67] on span "Employee Payroll" at bounding box center [52, 64] width 62 height 7
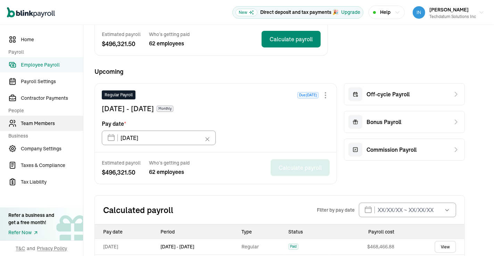
click at [46, 125] on span "Team Members" at bounding box center [52, 123] width 62 height 7
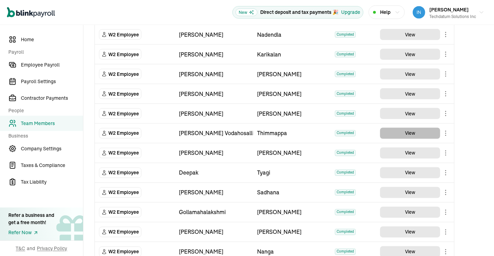
click at [410, 128] on button "View" at bounding box center [410, 133] width 60 height 11
